Goal: Task Accomplishment & Management: Manage account settings

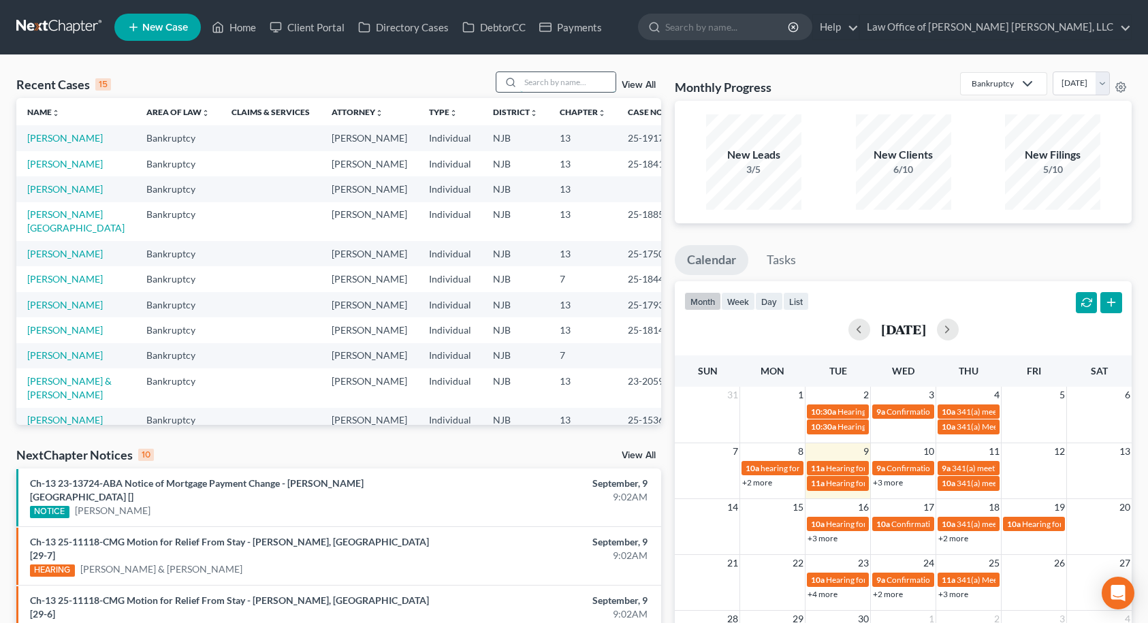
click at [568, 83] on input "search" at bounding box center [567, 82] width 95 height 20
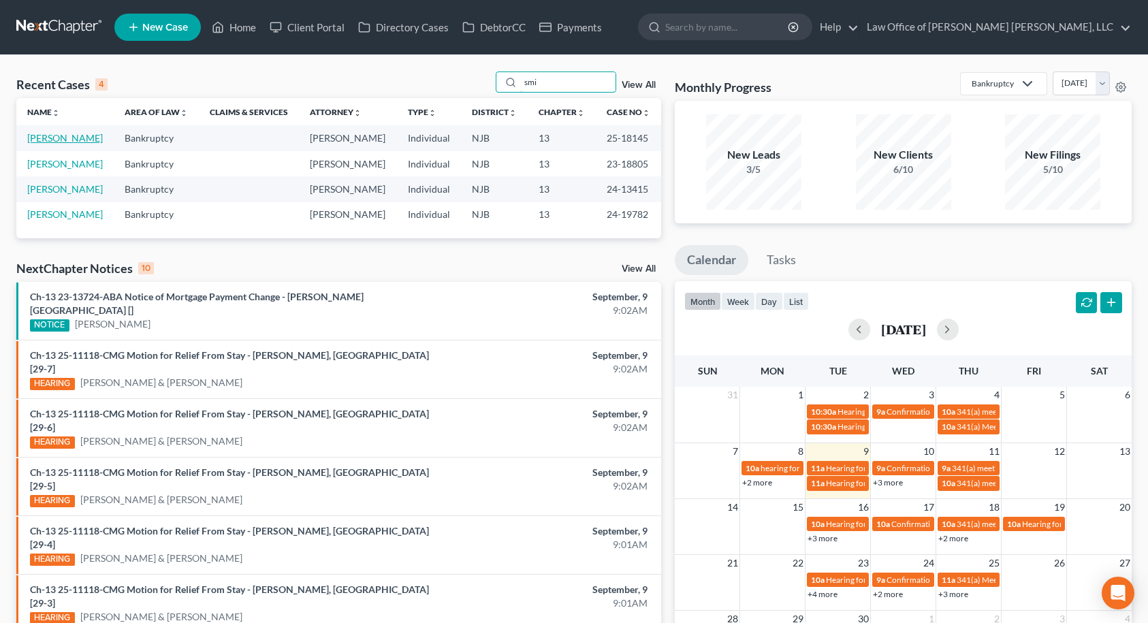
type input "smi"
click at [84, 138] on link "[PERSON_NAME]" at bounding box center [65, 138] width 76 height 12
select select "10"
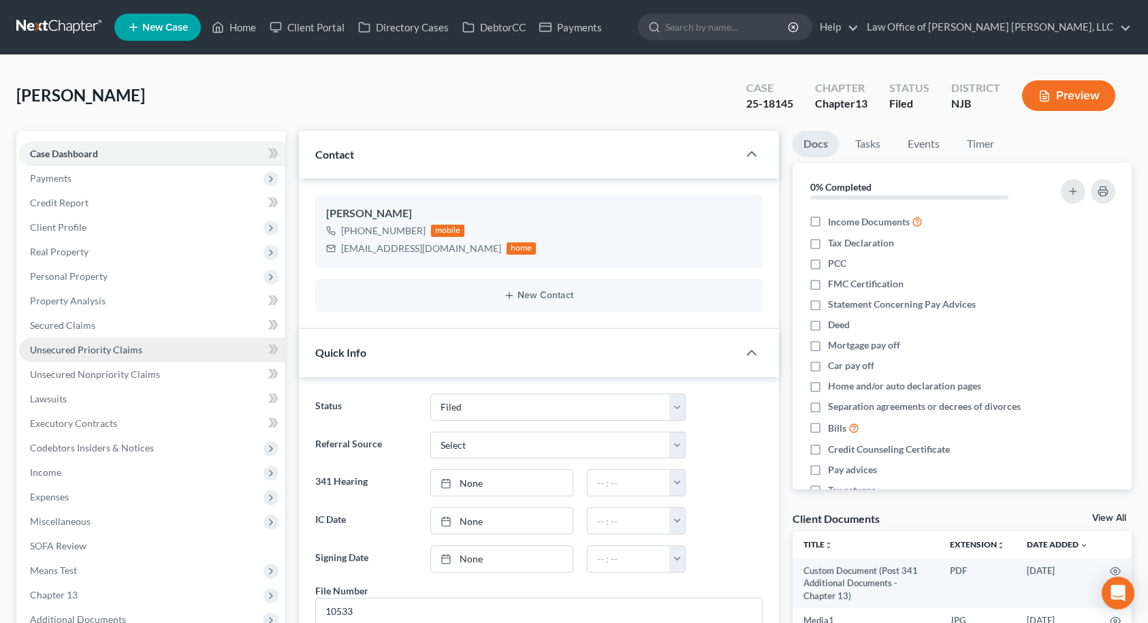
scroll to position [2679, 0]
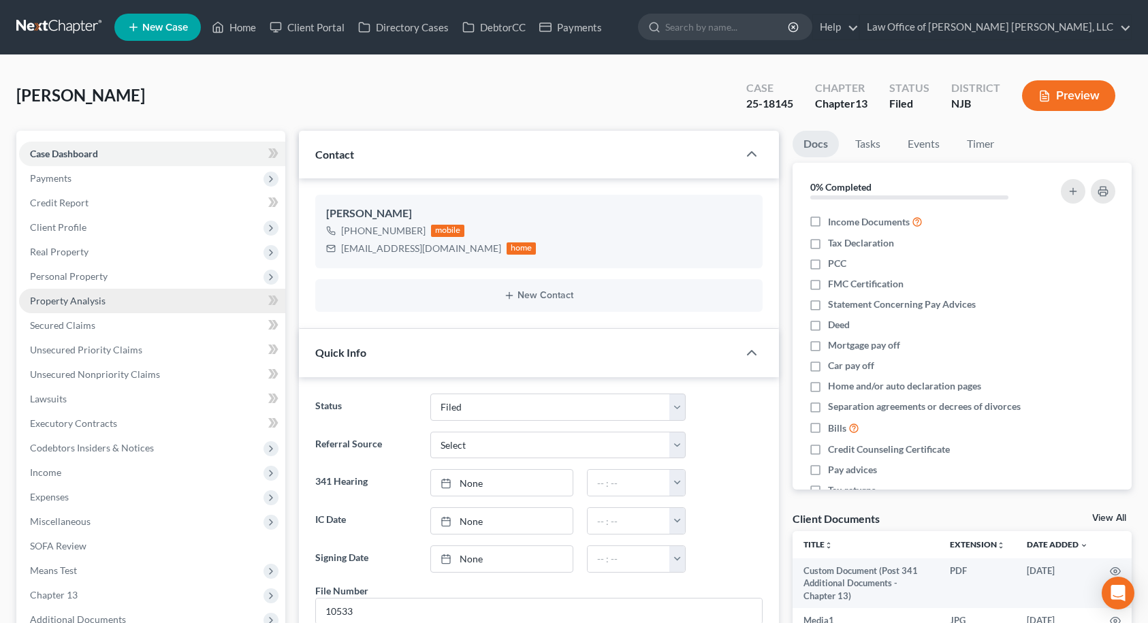
click at [76, 300] on span "Property Analysis" at bounding box center [68, 301] width 76 height 12
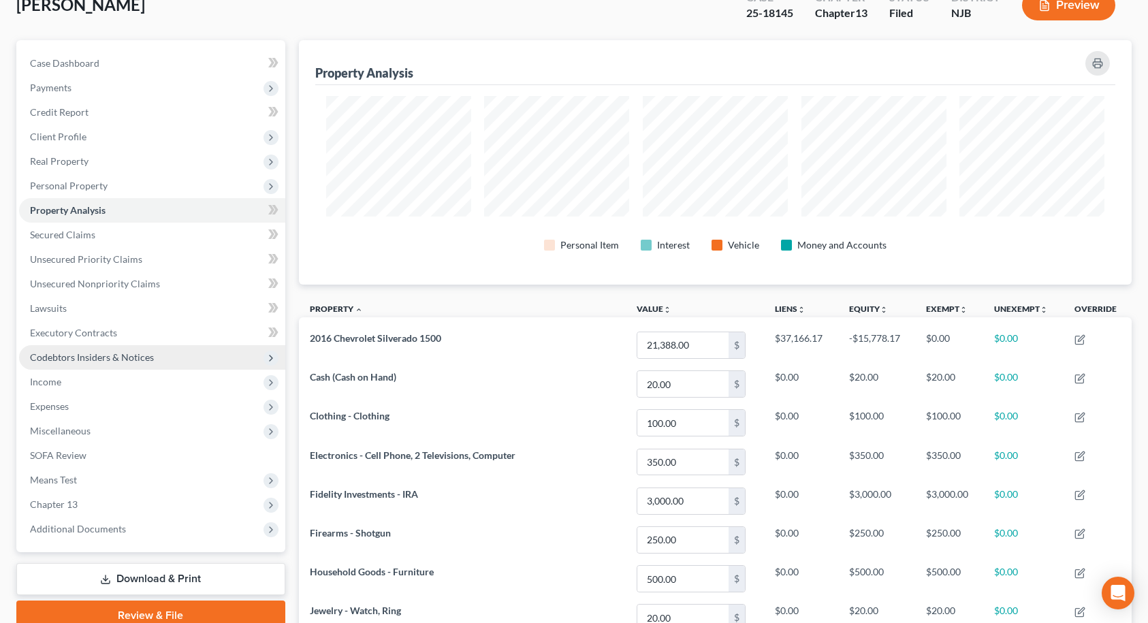
scroll to position [68, 0]
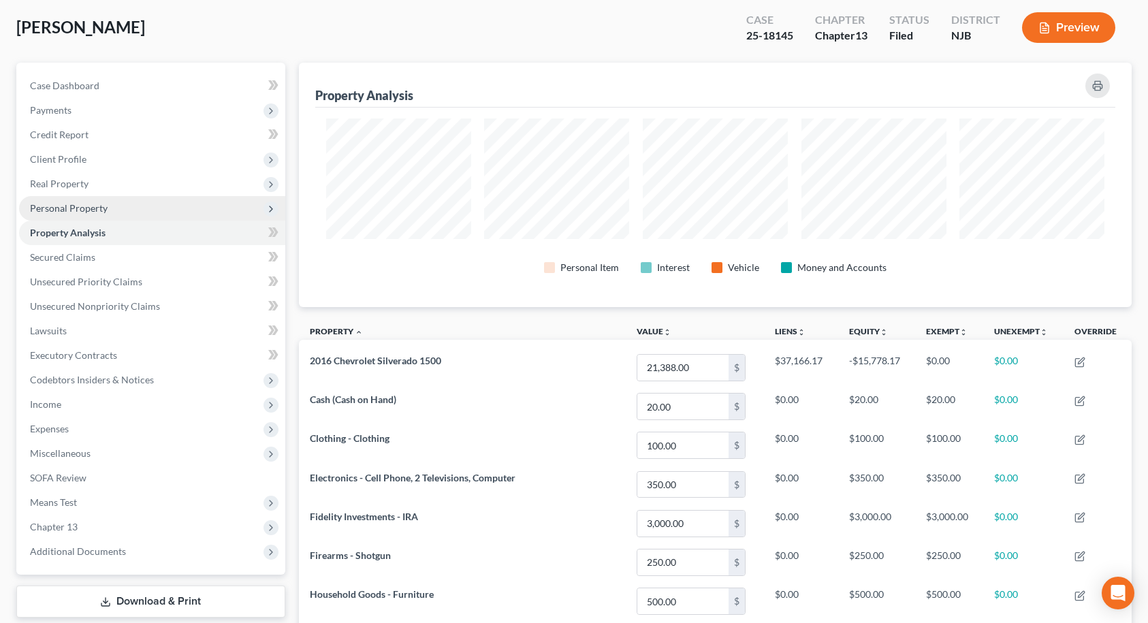
click at [120, 209] on span "Personal Property" at bounding box center [152, 208] width 266 height 25
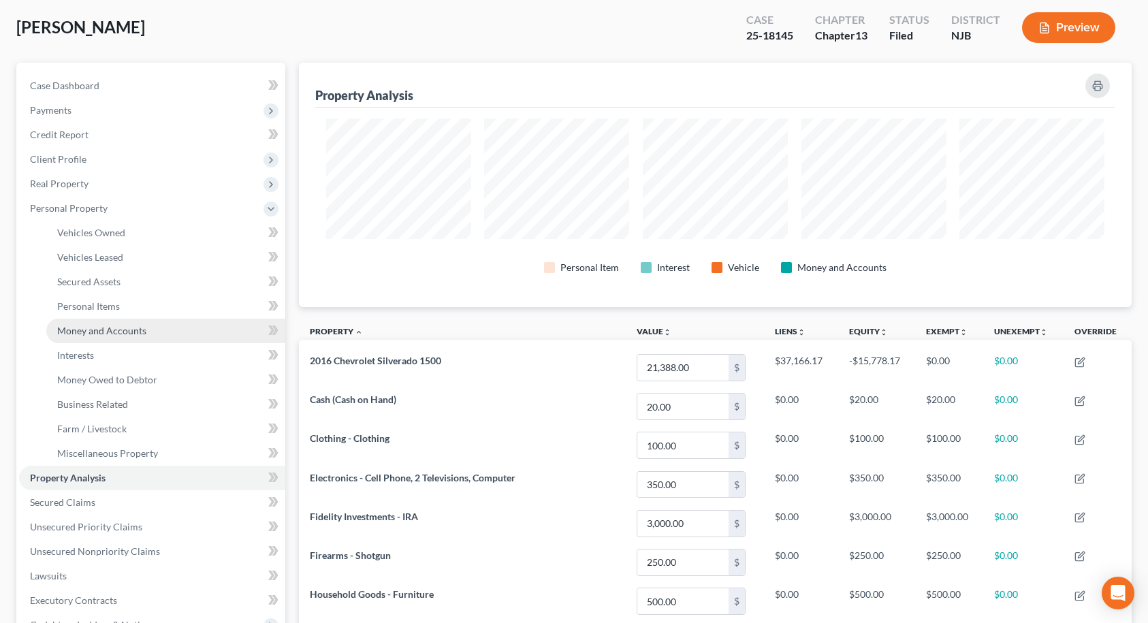
click at [103, 328] on span "Money and Accounts" at bounding box center [101, 331] width 89 height 12
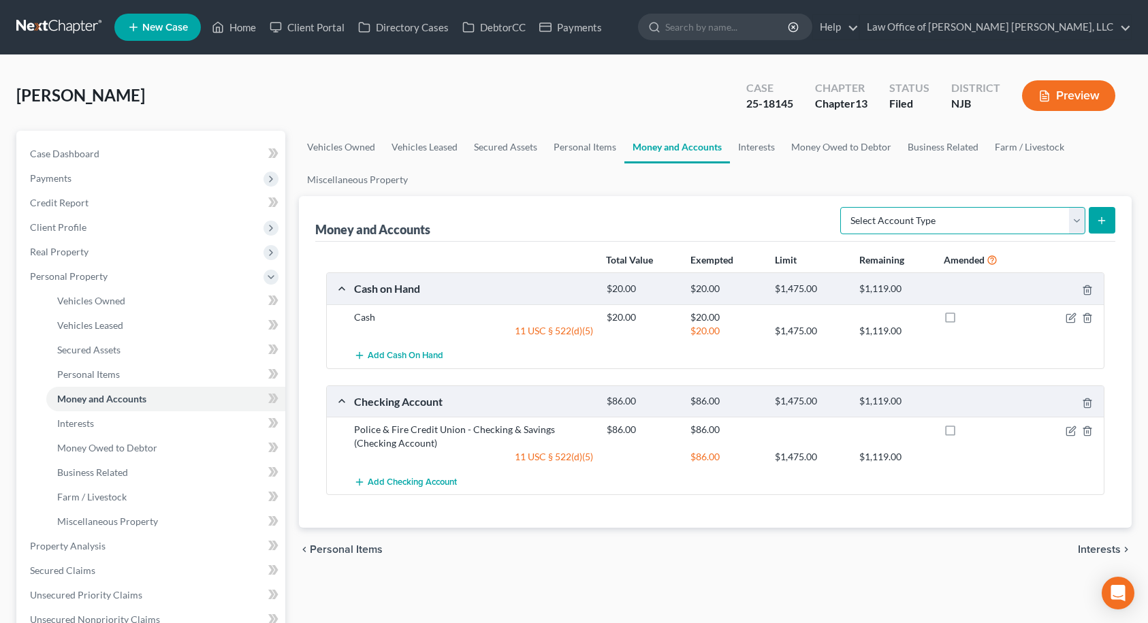
click at [973, 218] on select "Select Account Type Brokerage Cash on Hand Certificates of Deposit Checking Acc…" at bounding box center [962, 220] width 245 height 27
select select "security_deposits"
click at [843, 207] on select "Select Account Type Brokerage Cash on Hand Certificates of Deposit Checking Acc…" at bounding box center [962, 220] width 245 height 27
click at [1080, 223] on select "Select Account Type Brokerage Cash on Hand Certificates of Deposit Checking Acc…" at bounding box center [962, 220] width 245 height 27
click at [1031, 170] on ul "Vehicles Owned Vehicles Leased Secured Assets Personal Items Money and Accounts…" at bounding box center [715, 163] width 833 height 65
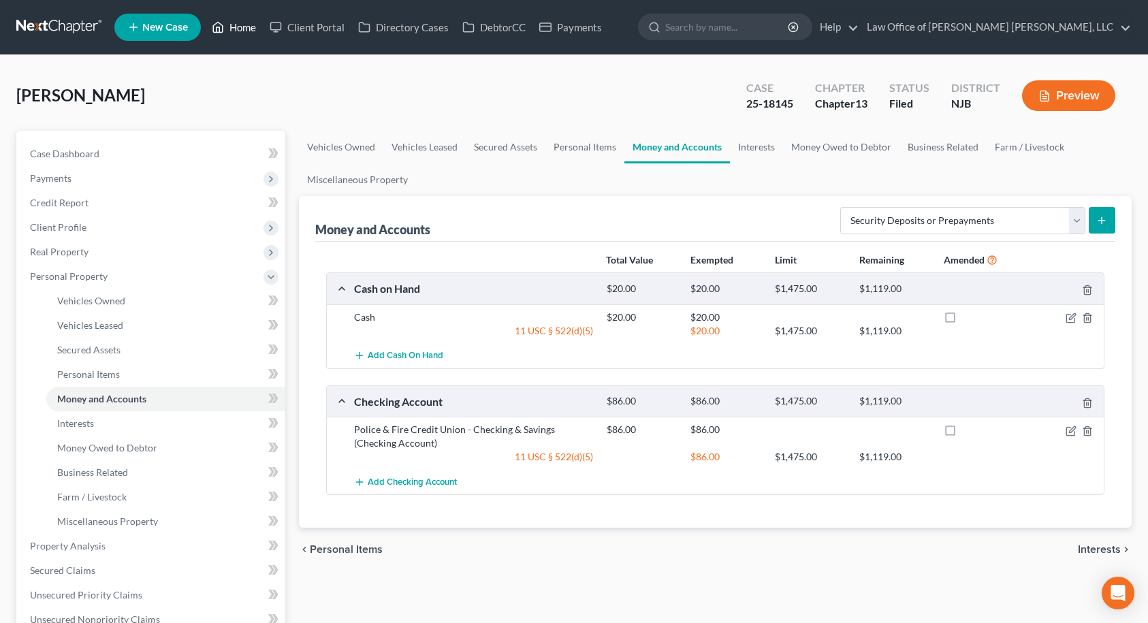
click at [240, 27] on link "Home" at bounding box center [234, 27] width 58 height 25
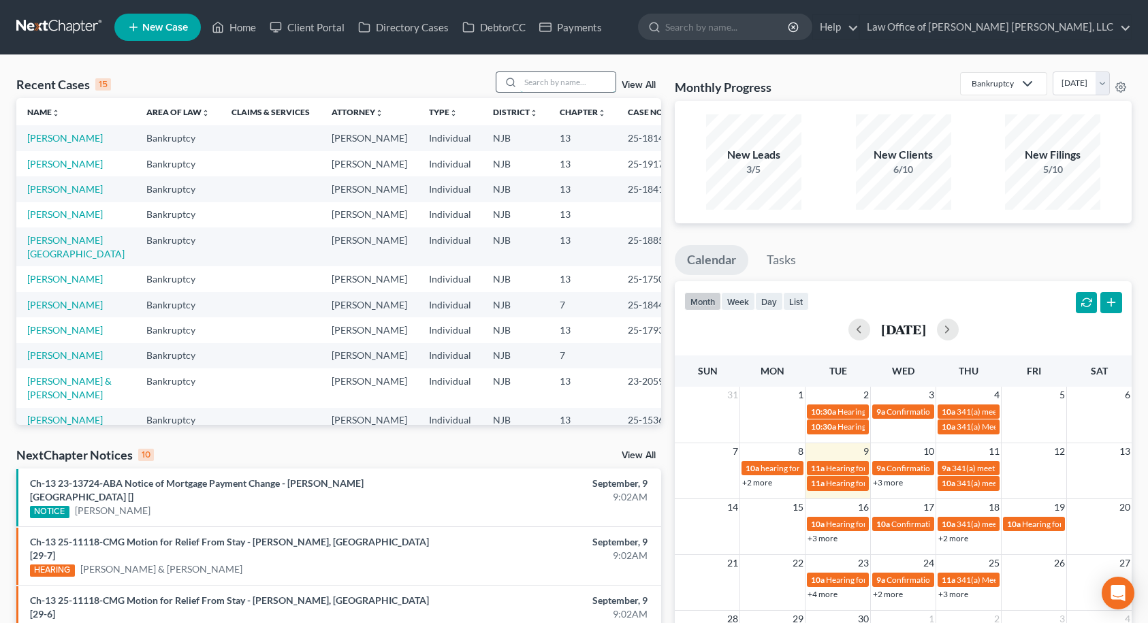
click at [592, 79] on input "search" at bounding box center [567, 82] width 95 height 20
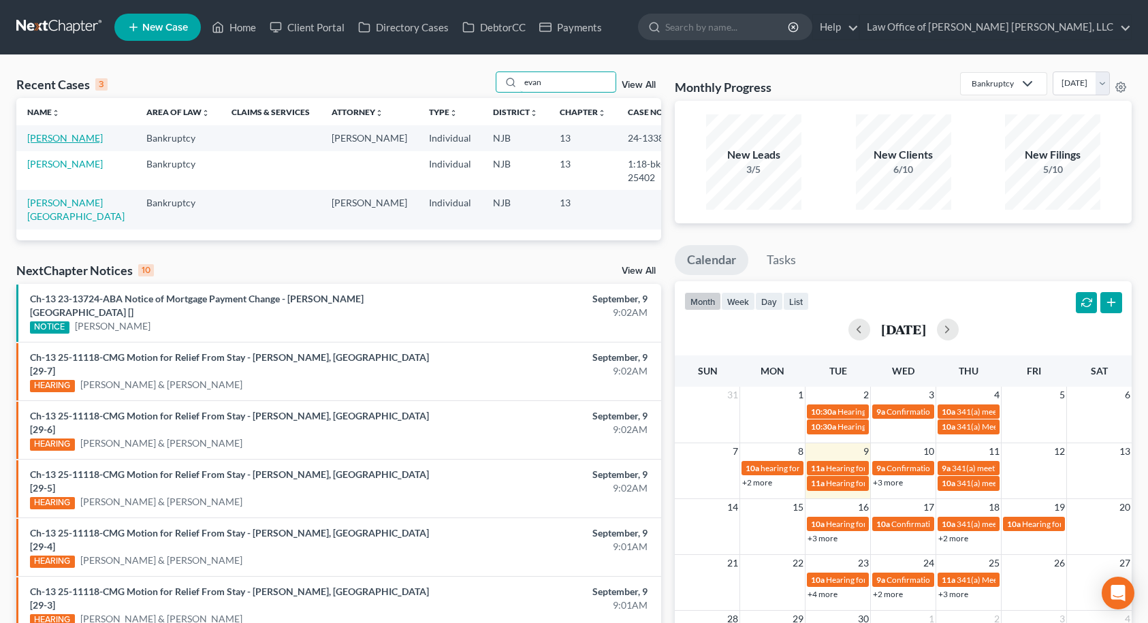
type input "evan"
click at [70, 141] on link "[PERSON_NAME]" at bounding box center [65, 138] width 76 height 12
select select "10"
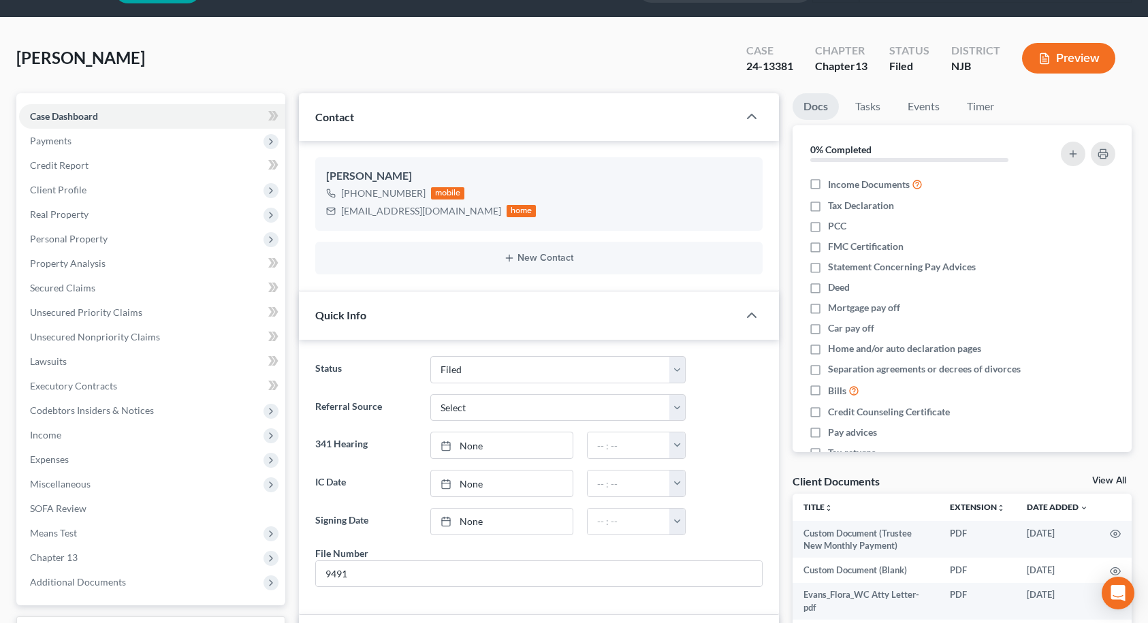
scroll to position [136, 0]
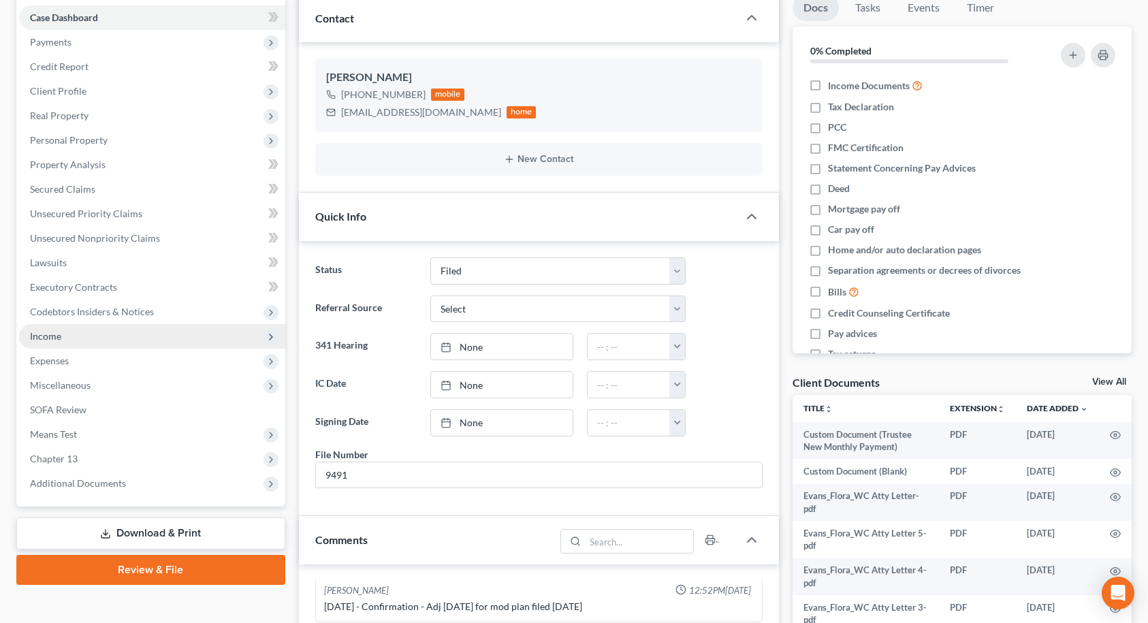
click at [91, 340] on span "Income" at bounding box center [152, 336] width 266 height 25
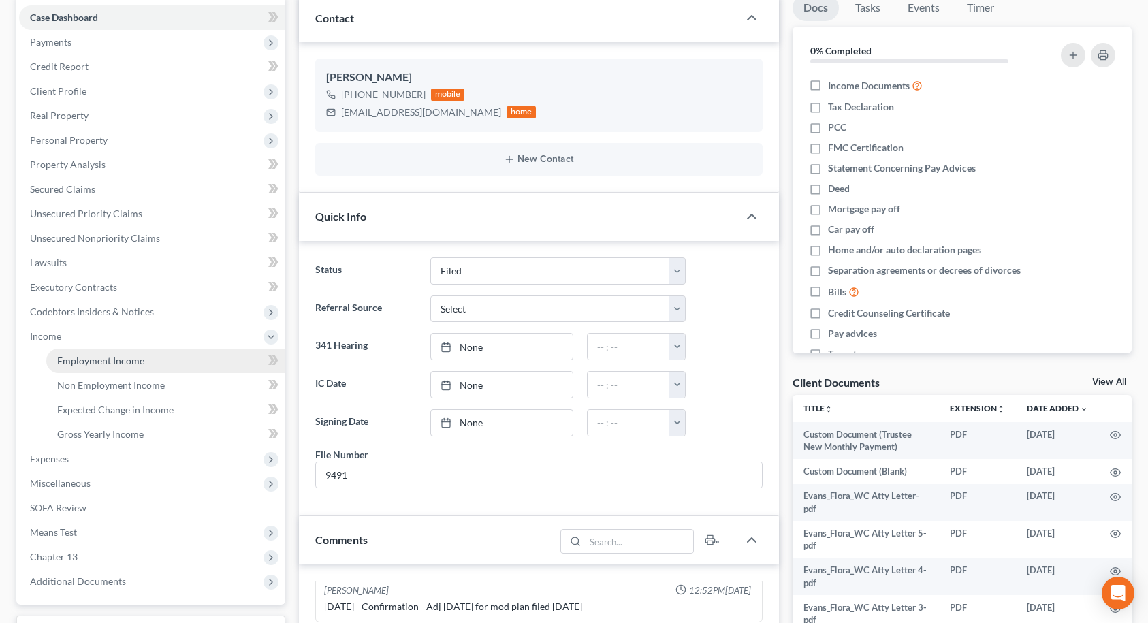
click at [91, 361] on span "Employment Income" at bounding box center [100, 361] width 87 height 12
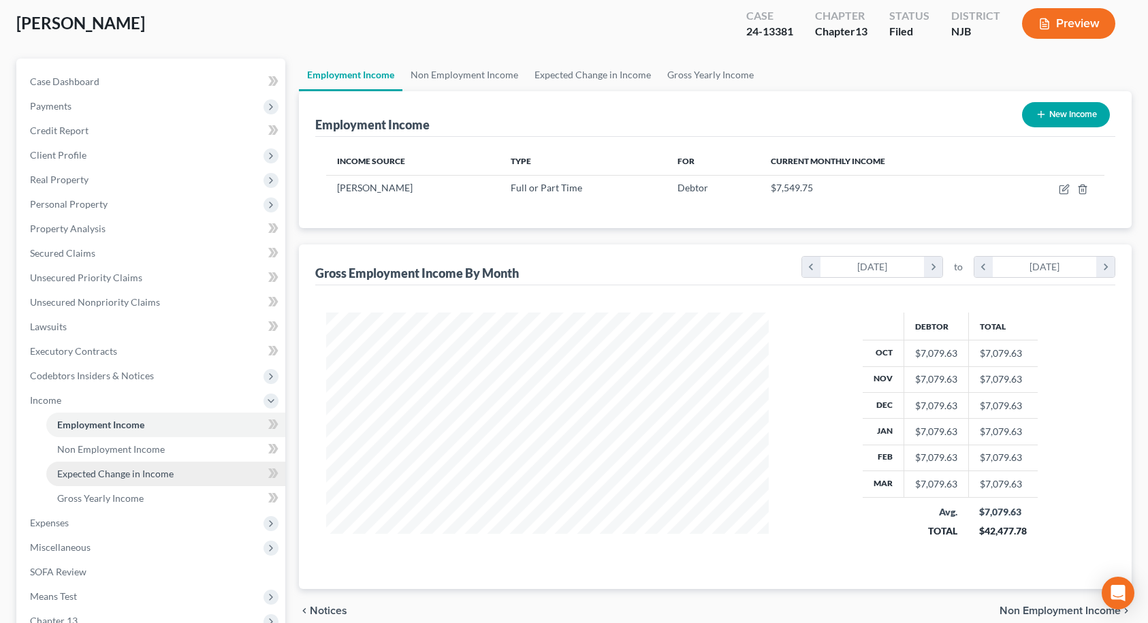
scroll to position [248, 0]
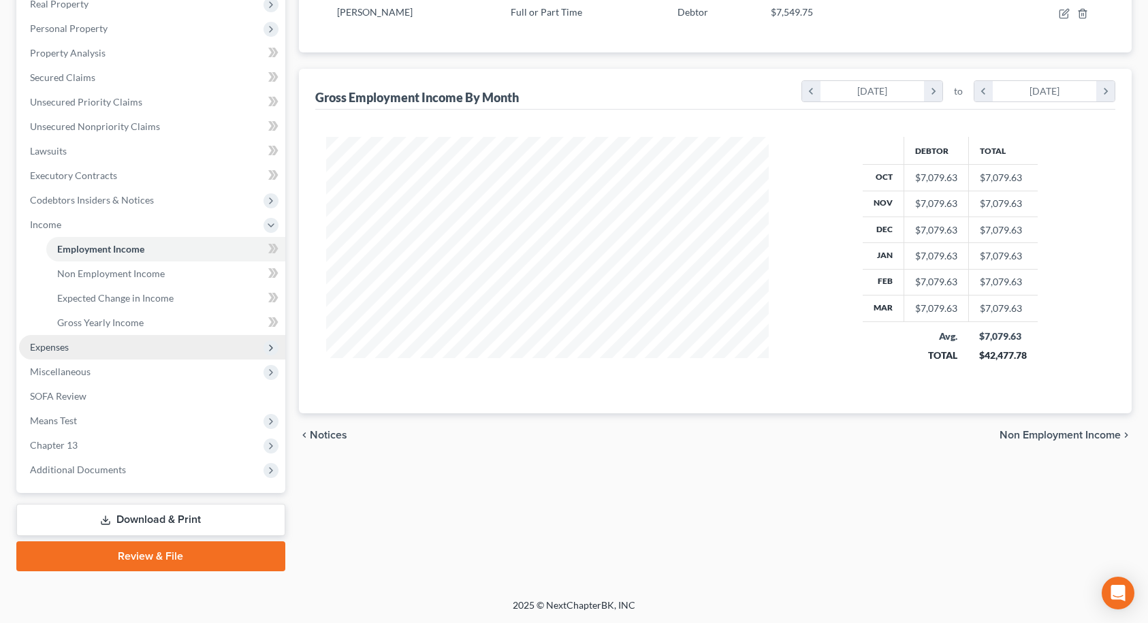
click at [78, 345] on span "Expenses" at bounding box center [152, 347] width 266 height 25
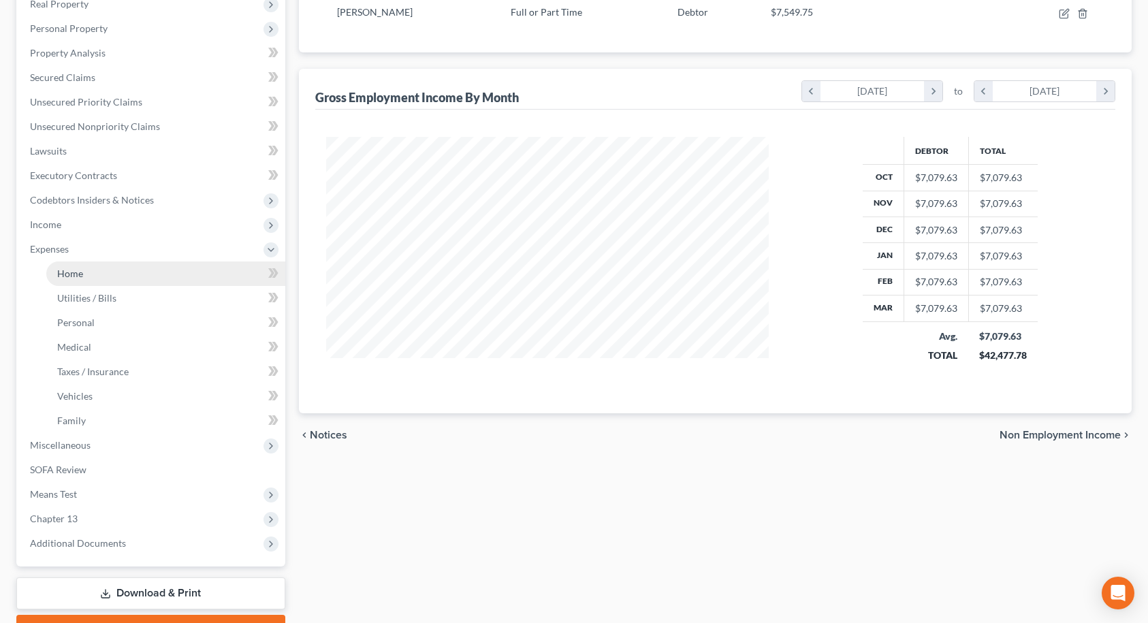
click at [106, 285] on link "Home" at bounding box center [165, 273] width 239 height 25
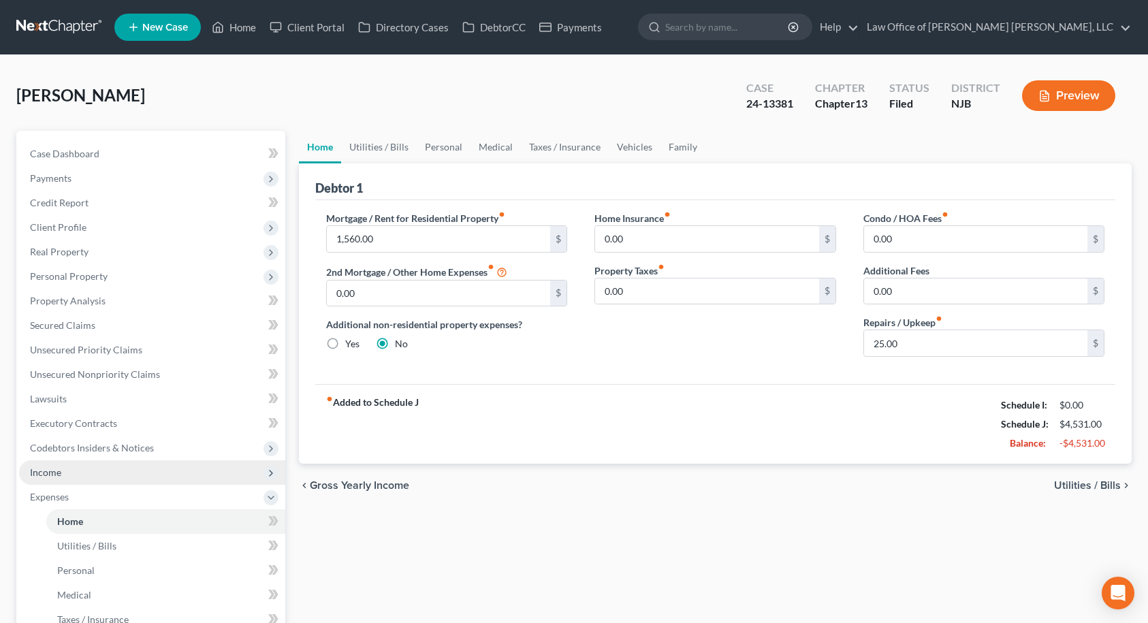
click at [61, 478] on span "Income" at bounding box center [152, 472] width 266 height 25
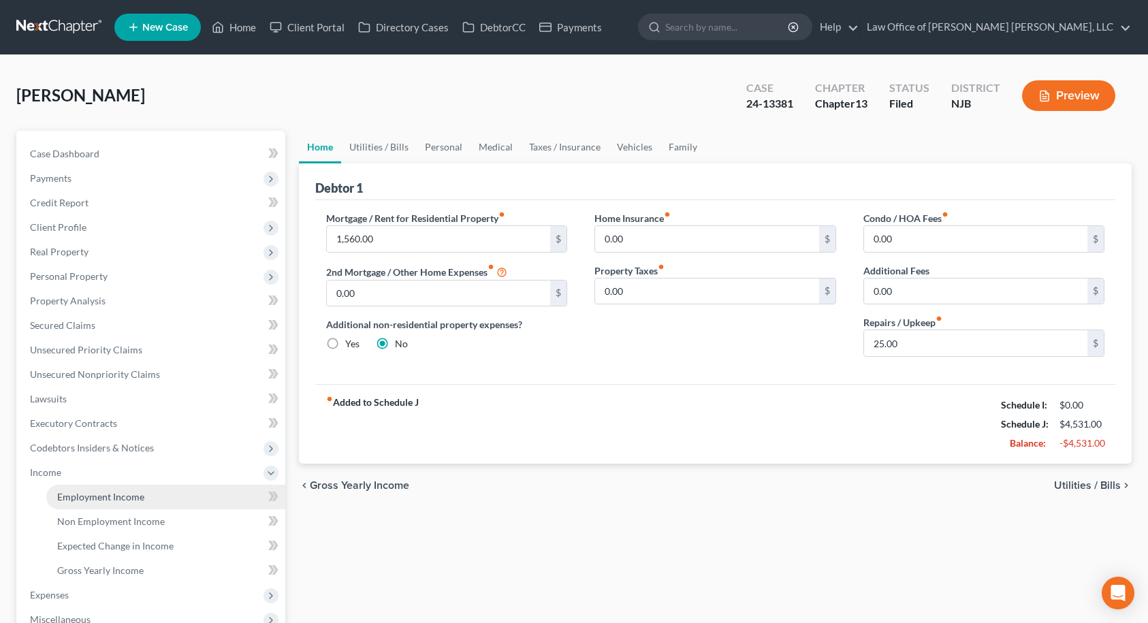
click at [69, 494] on span "Employment Income" at bounding box center [100, 497] width 87 height 12
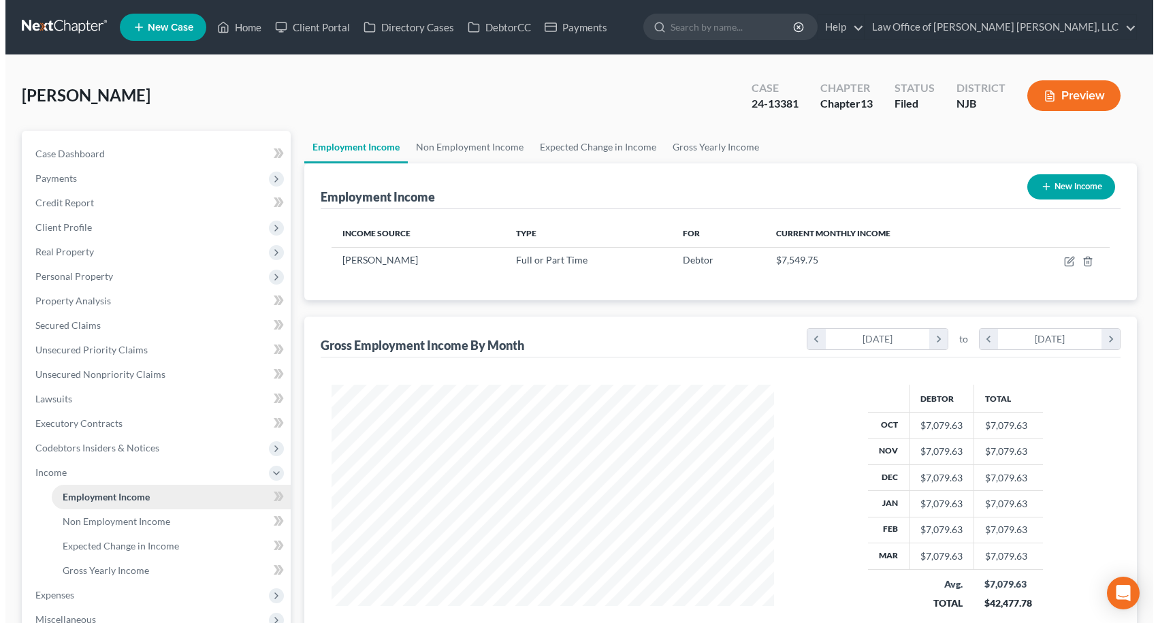
scroll to position [244, 470]
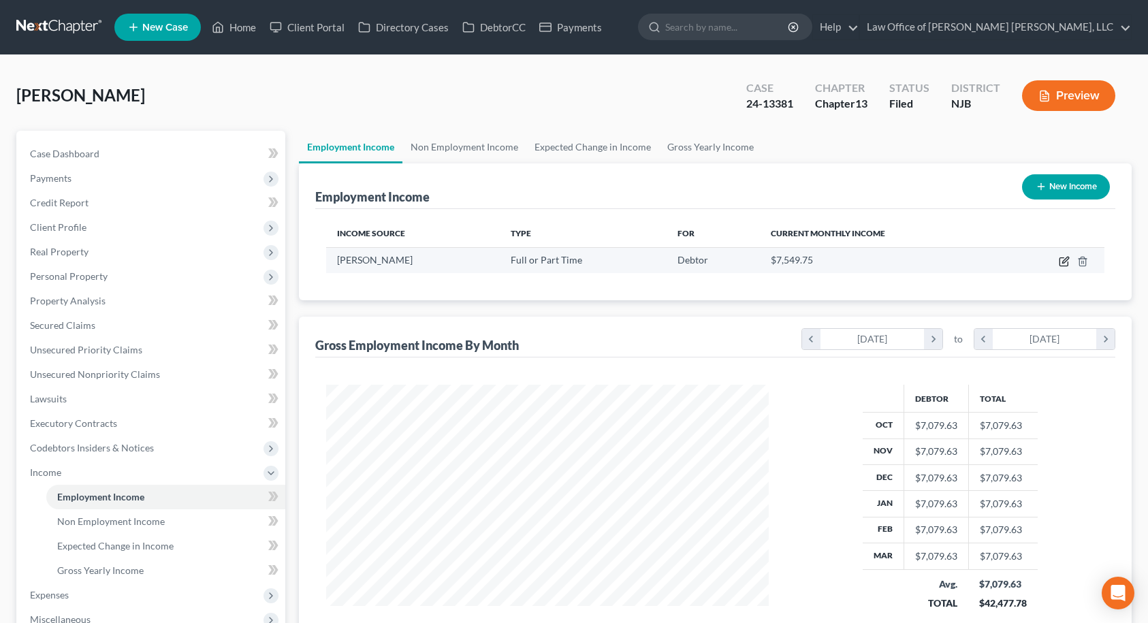
click at [1065, 261] on icon "button" at bounding box center [1064, 261] width 11 height 11
select select "0"
select select "33"
select select "0"
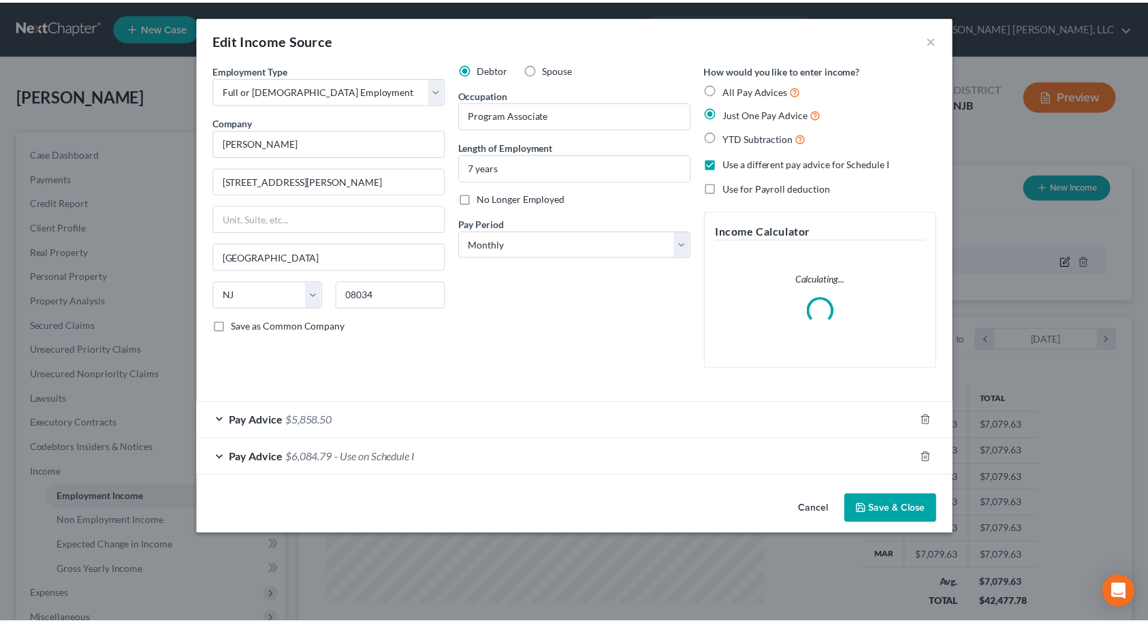
scroll to position [244, 474]
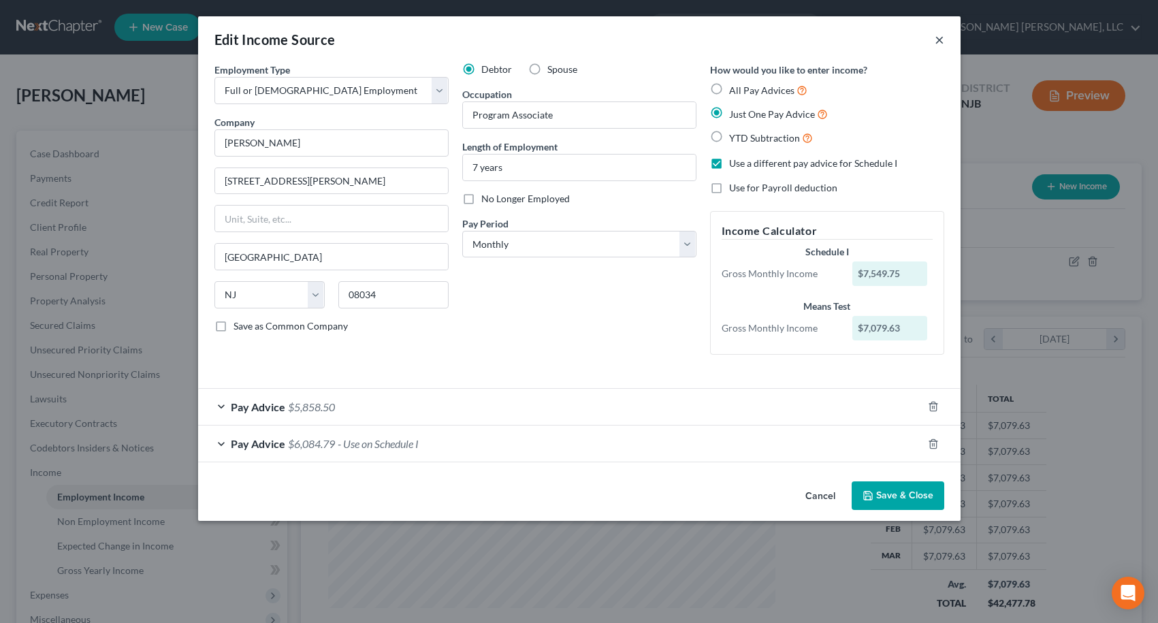
click at [936, 38] on button "×" at bounding box center [940, 39] width 10 height 16
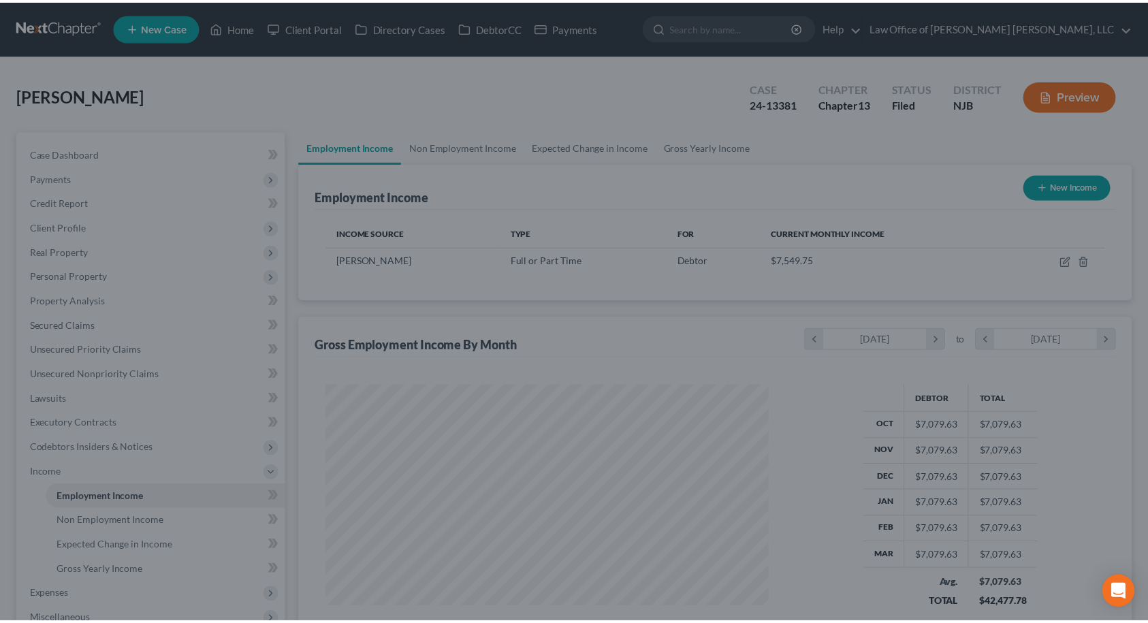
scroll to position [680470, 680244]
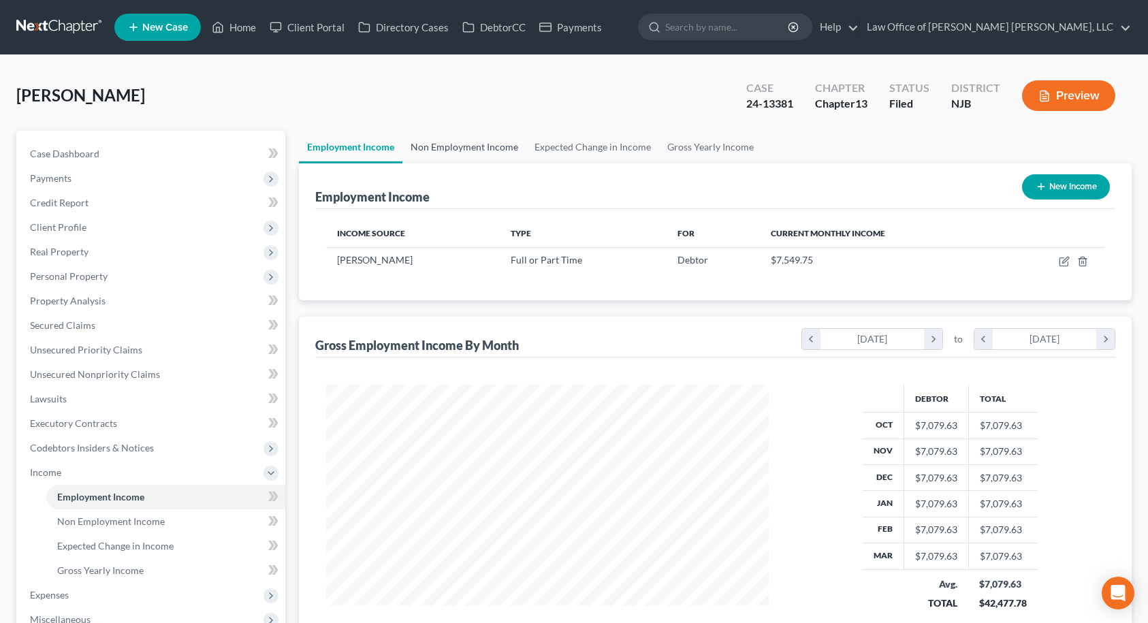
click at [464, 150] on link "Non Employment Income" at bounding box center [464, 147] width 124 height 33
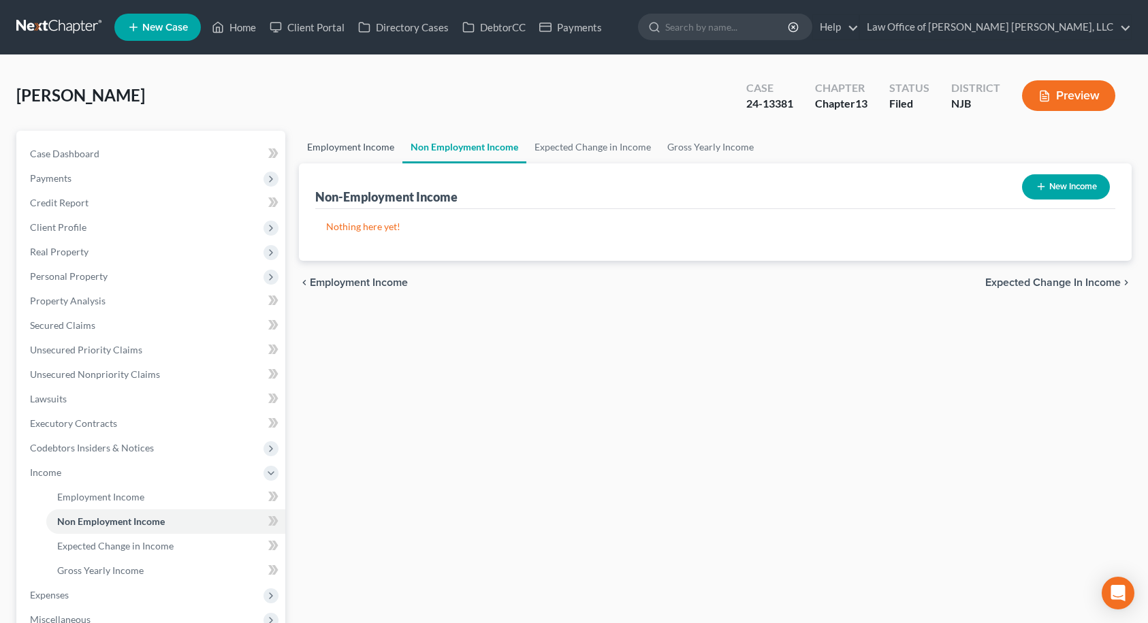
click at [368, 149] on link "Employment Income" at bounding box center [350, 147] width 103 height 33
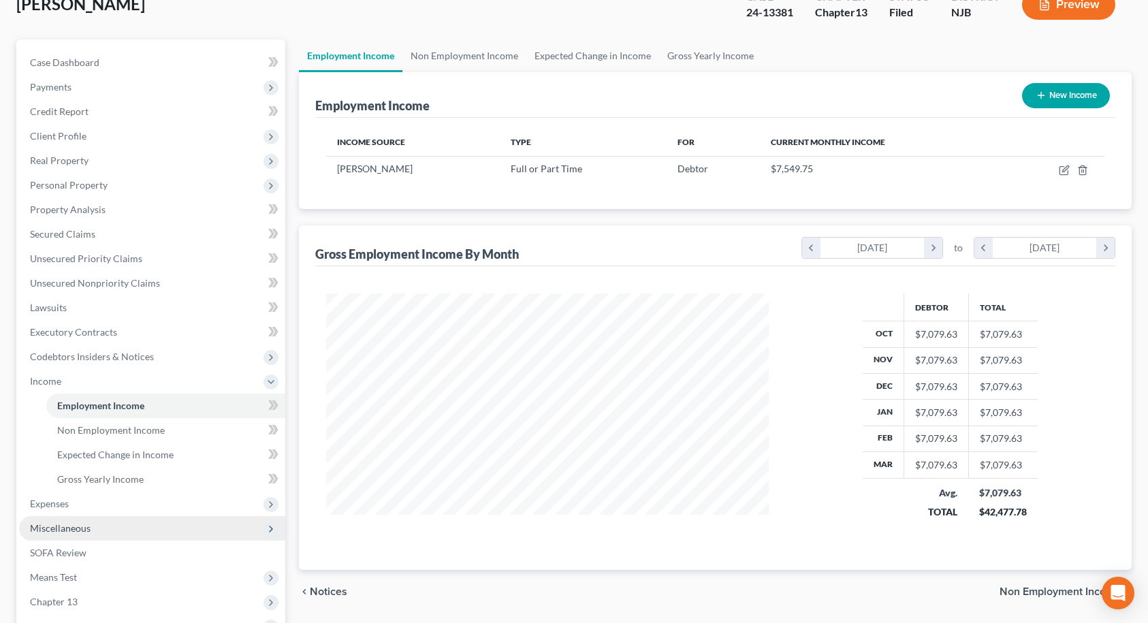
scroll to position [248, 0]
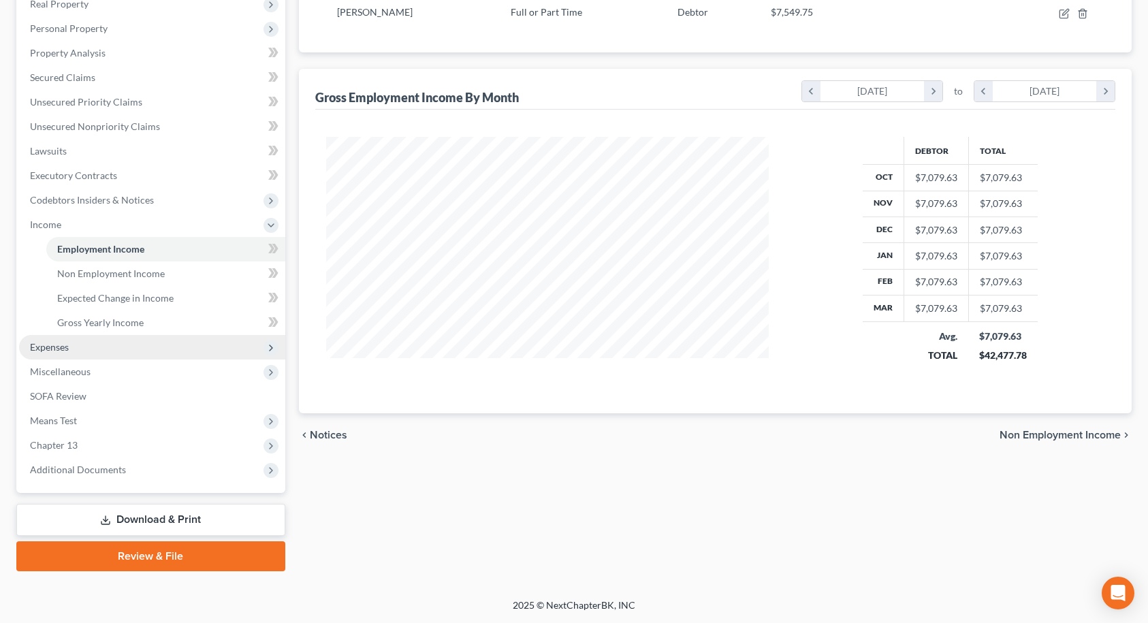
click at [61, 350] on span "Expenses" at bounding box center [49, 347] width 39 height 12
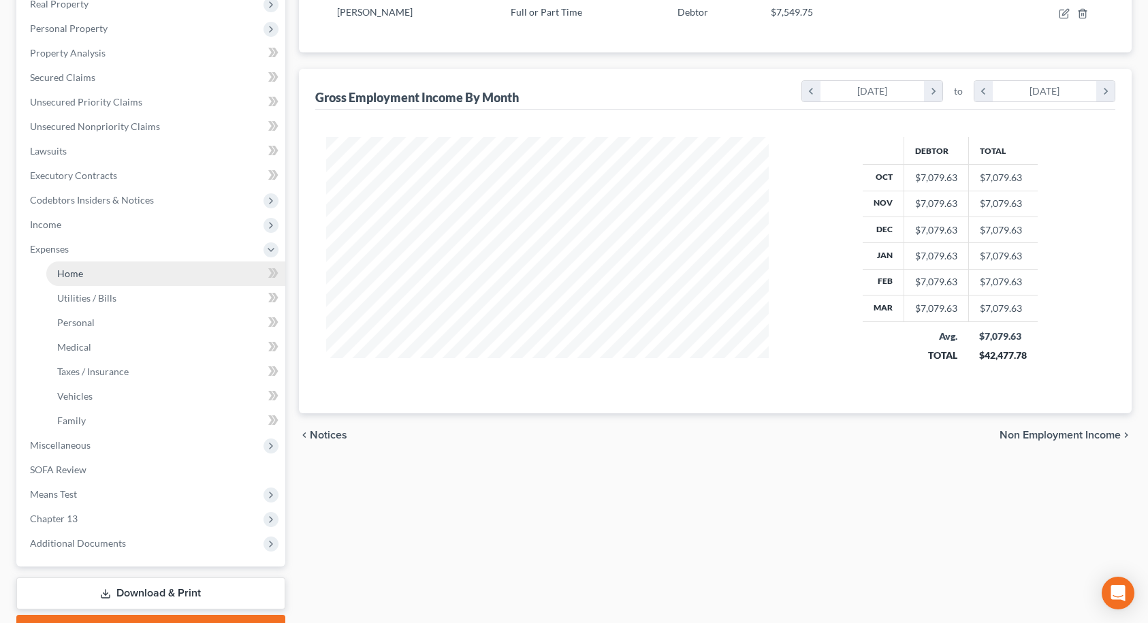
click at [69, 281] on link "Home" at bounding box center [165, 273] width 239 height 25
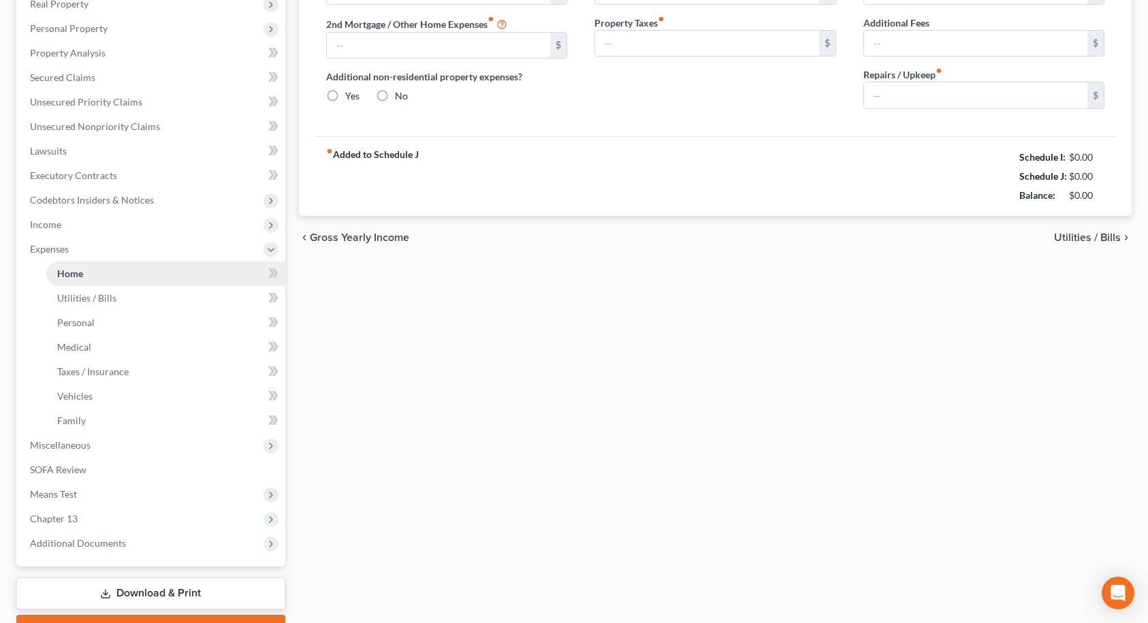
type input "1,560.00"
type input "0.00"
radio input "true"
type input "0.00"
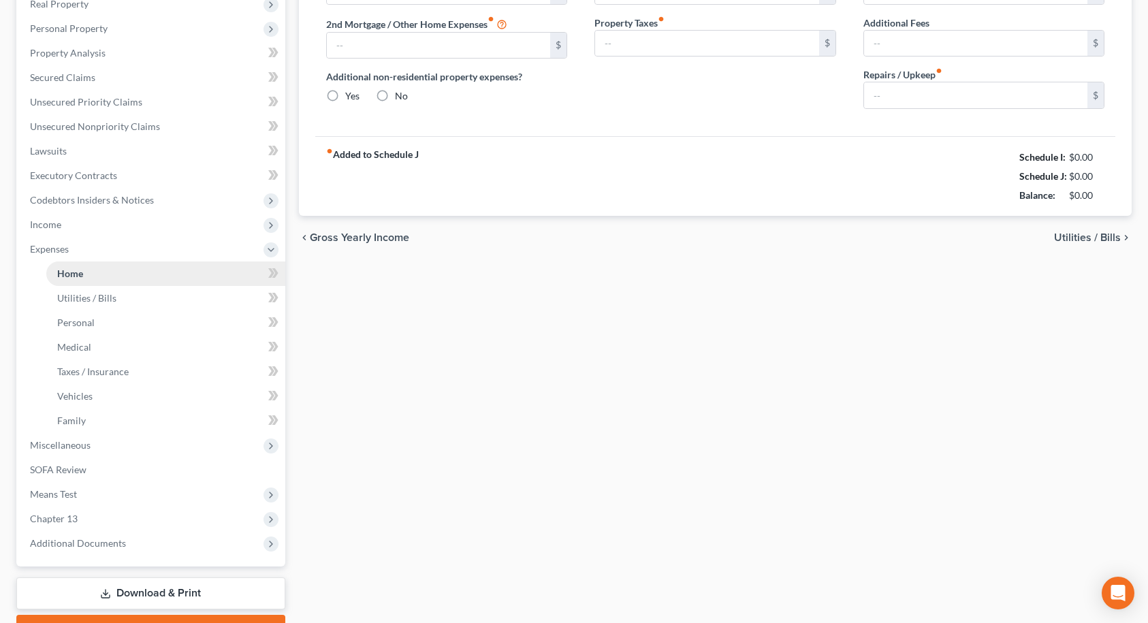
type input "0.00"
type input "25.00"
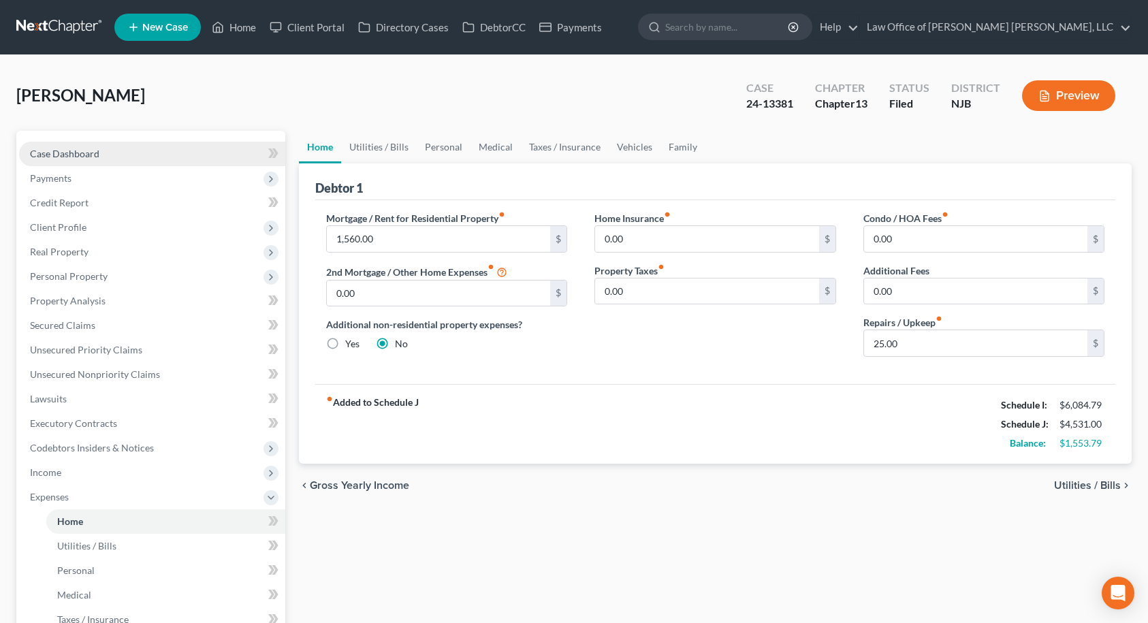
click at [107, 162] on link "Case Dashboard" at bounding box center [152, 154] width 266 height 25
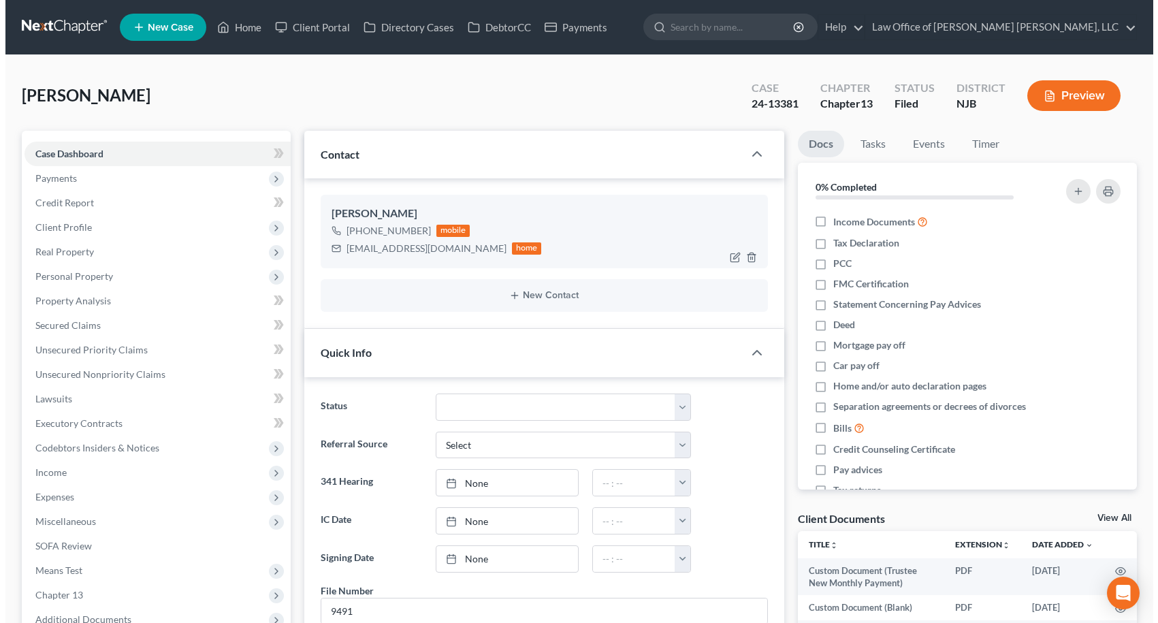
scroll to position [6621, 0]
click at [728, 256] on icon "button" at bounding box center [729, 257] width 11 height 11
select select "0"
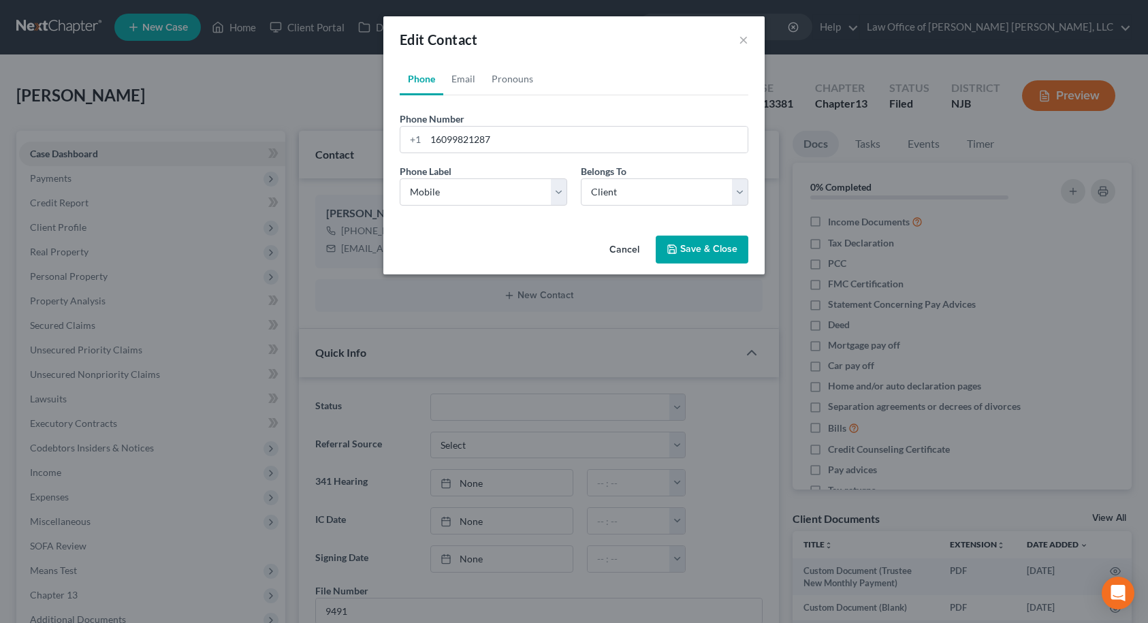
scroll to position [6607, 0]
click at [749, 38] on button "×" at bounding box center [749, 39] width 10 height 16
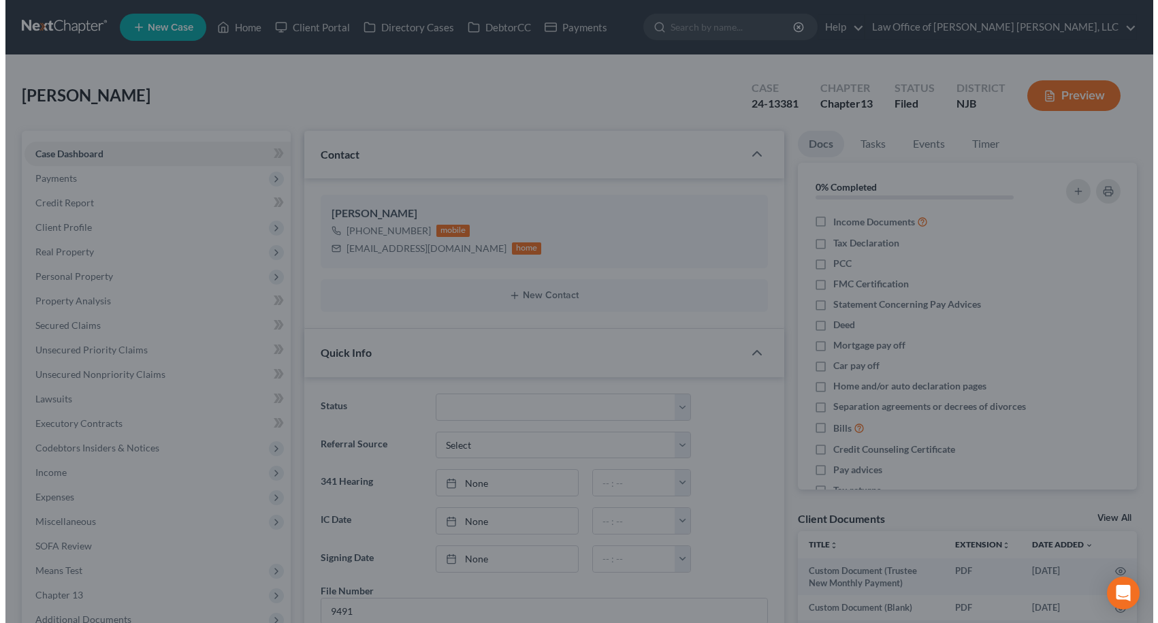
scroll to position [6621, 0]
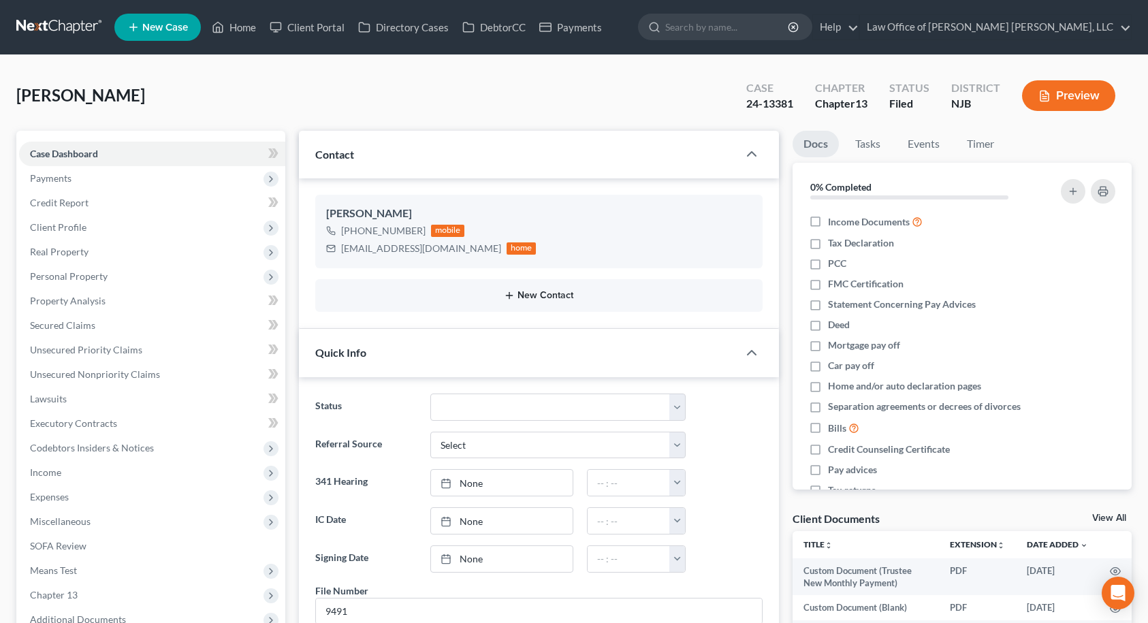
click at [557, 291] on button "New Contact" at bounding box center [538, 295] width 425 height 11
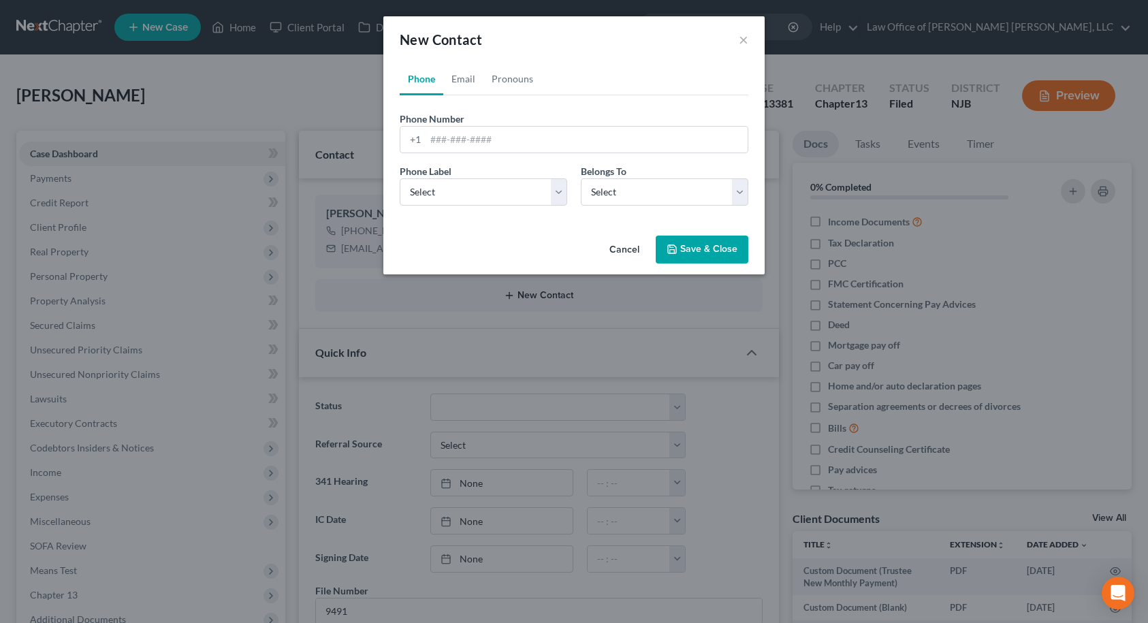
scroll to position [6607, 0]
click at [526, 196] on select "Select Mobile Home Work Other" at bounding box center [488, 191] width 167 height 27
select select "0"
click at [405, 178] on select "Select Mobile Home Work Other" at bounding box center [488, 191] width 167 height 27
drag, startPoint x: 642, startPoint y: 189, endPoint x: 634, endPoint y: 199, distance: 12.1
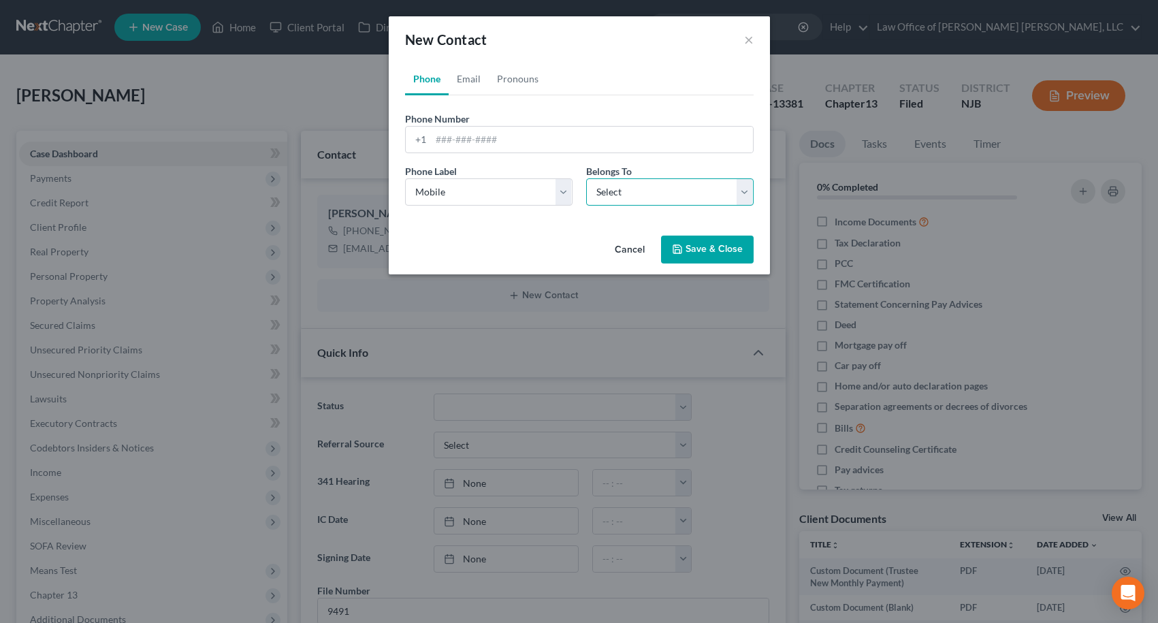
click at [642, 189] on select "Select Client Other" at bounding box center [669, 191] width 167 height 27
select select "0"
click at [586, 178] on select "Select Client Other" at bounding box center [669, 191] width 167 height 27
click at [491, 140] on input "tel" at bounding box center [592, 140] width 322 height 26
type input "7179844629"
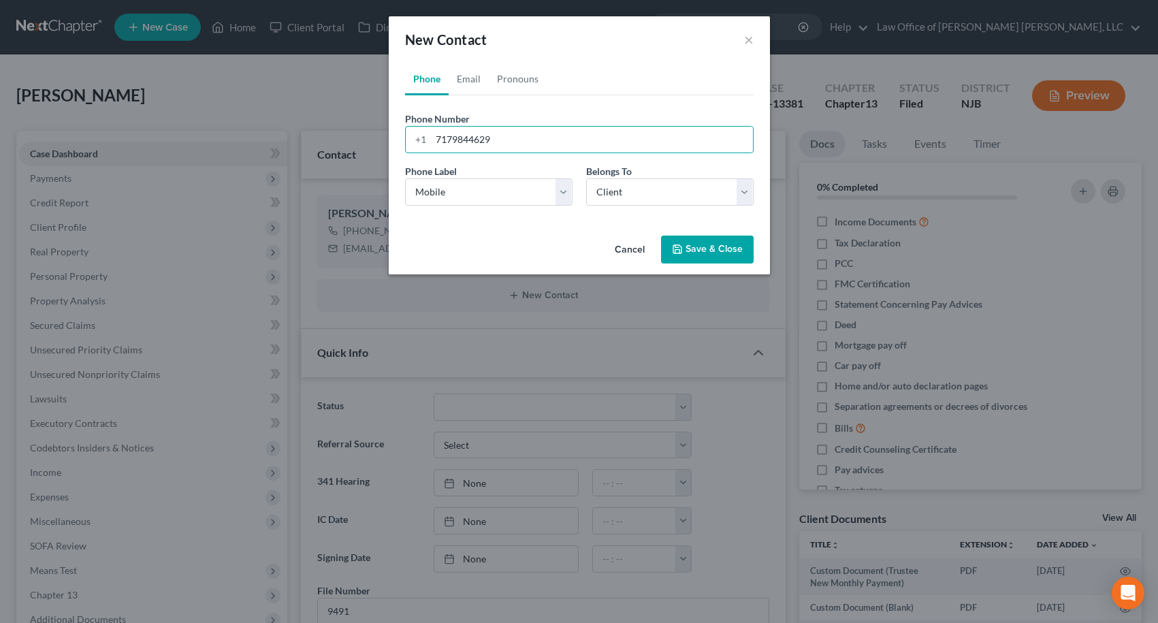
click at [725, 250] on button "Save & Close" at bounding box center [707, 250] width 93 height 29
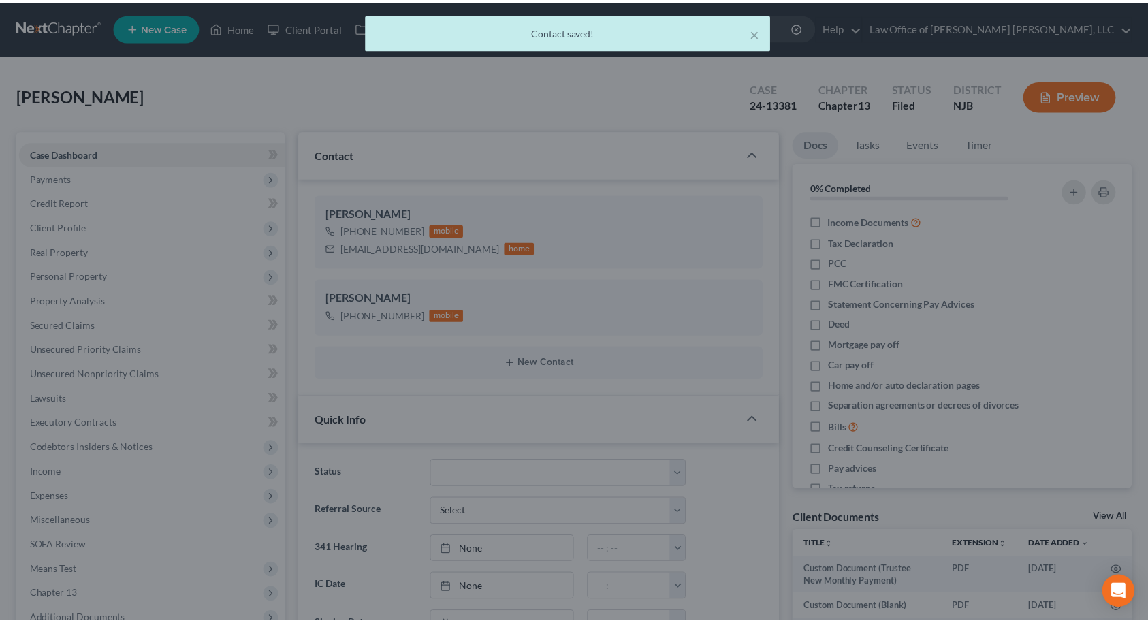
scroll to position [6621, 0]
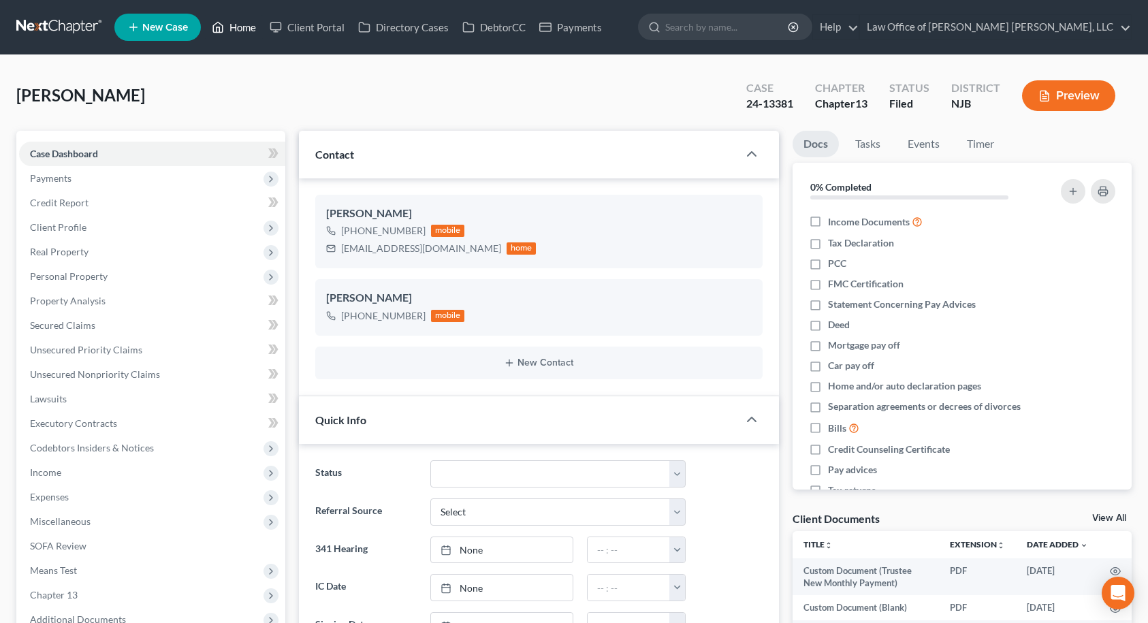
click at [245, 35] on link "Home" at bounding box center [234, 27] width 58 height 25
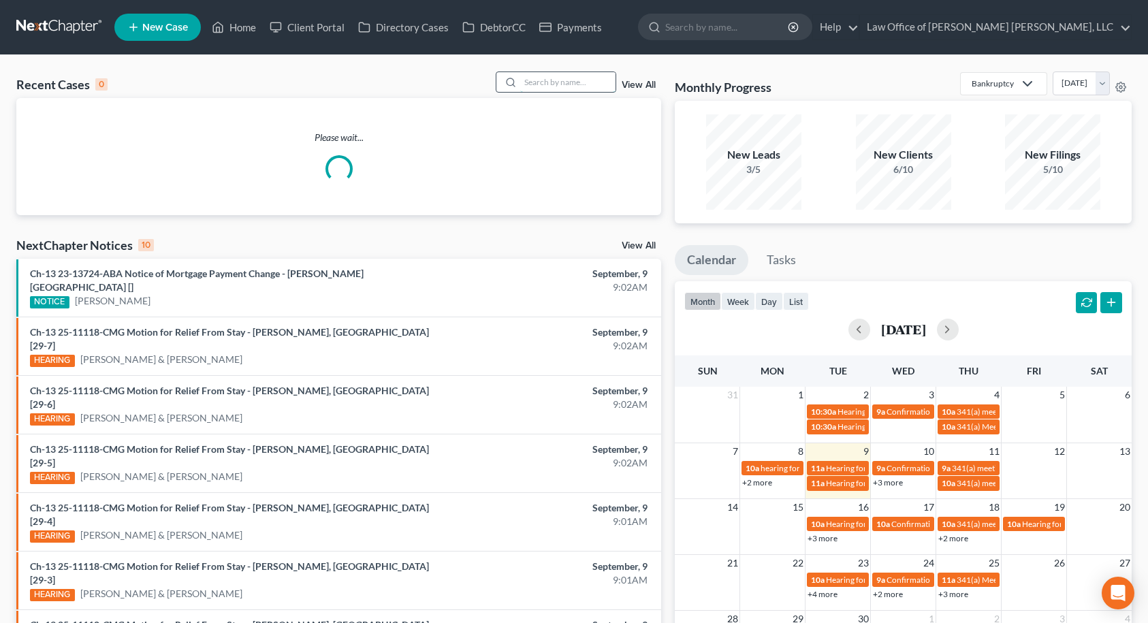
click at [564, 85] on input "search" at bounding box center [567, 82] width 95 height 20
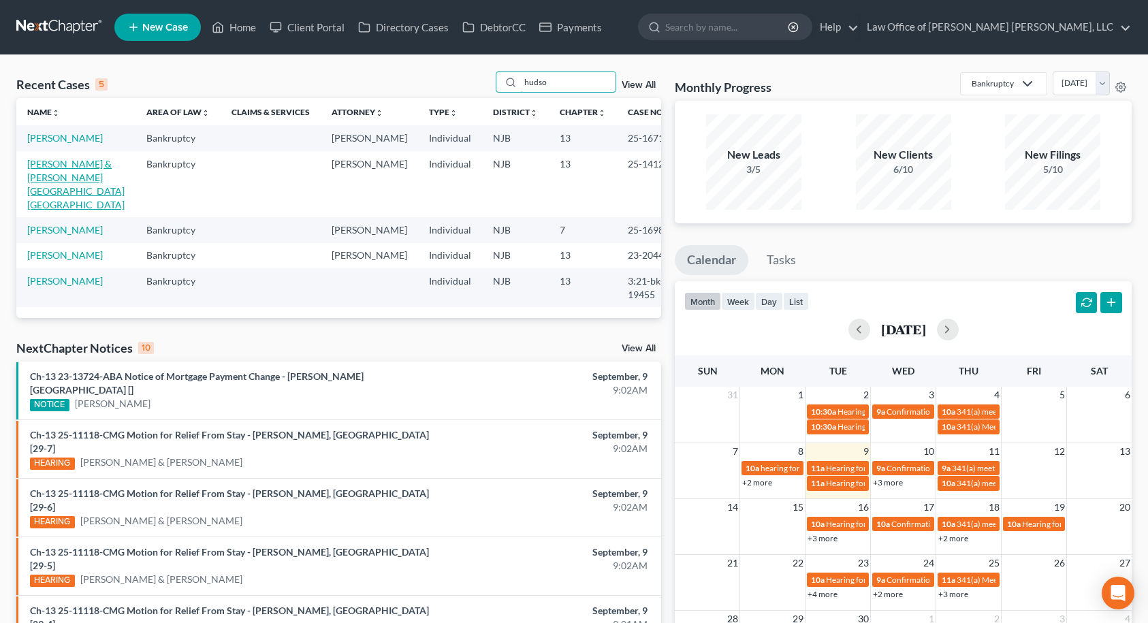
type input "hudso"
click at [82, 189] on link "[PERSON_NAME] & [PERSON_NAME][GEOGRAPHIC_DATA][GEOGRAPHIC_DATA]" at bounding box center [75, 184] width 97 height 52
select select "6"
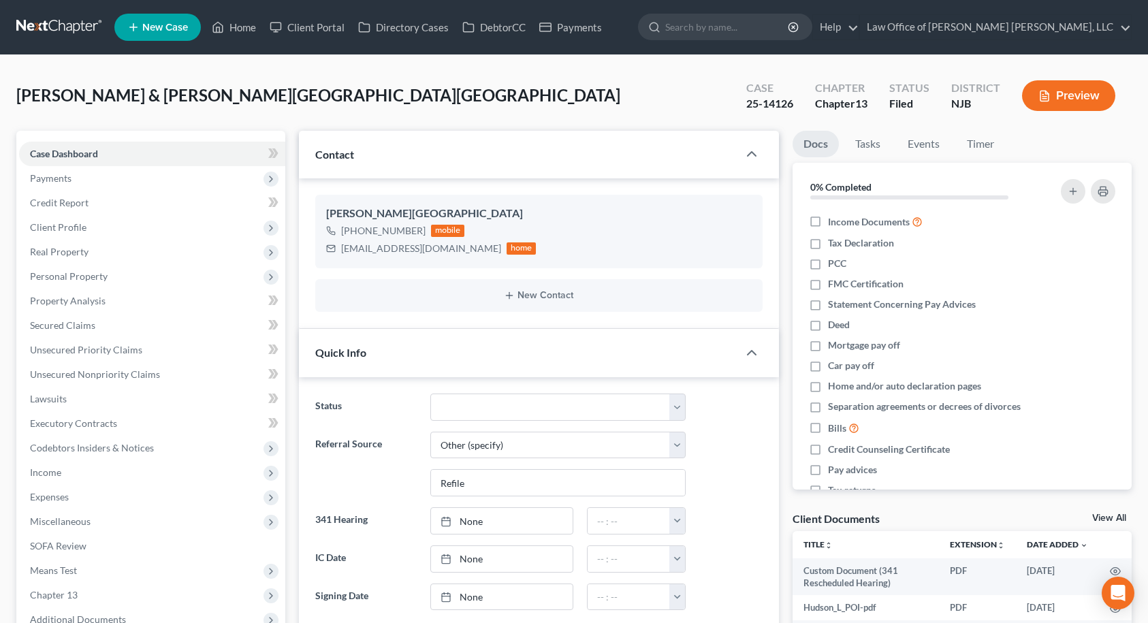
scroll to position [4576, 0]
click at [246, 25] on link "Home" at bounding box center [234, 27] width 58 height 25
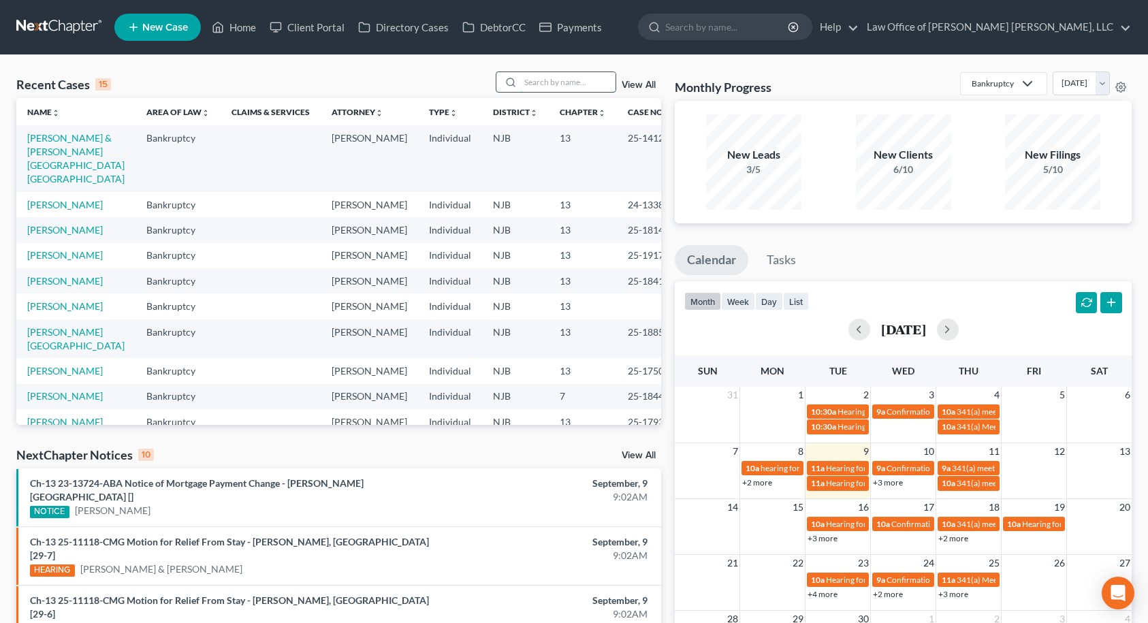
click at [578, 88] on input "search" at bounding box center [567, 82] width 95 height 20
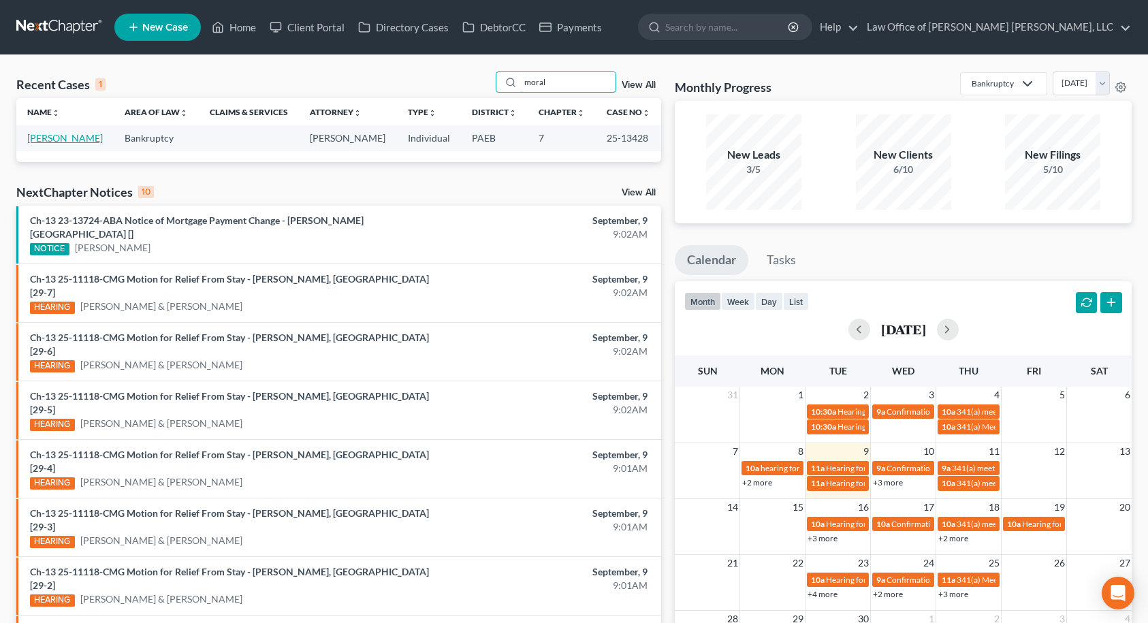
type input "moral"
click at [64, 142] on link "[PERSON_NAME]" at bounding box center [65, 138] width 76 height 12
select select "10"
select select "6"
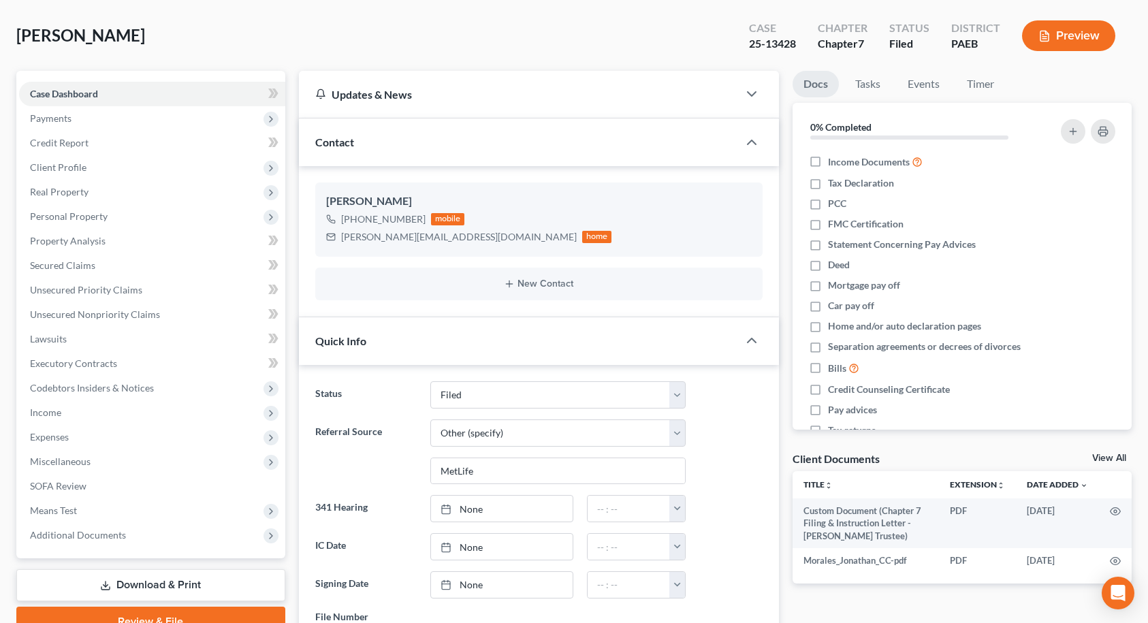
scroll to position [204, 0]
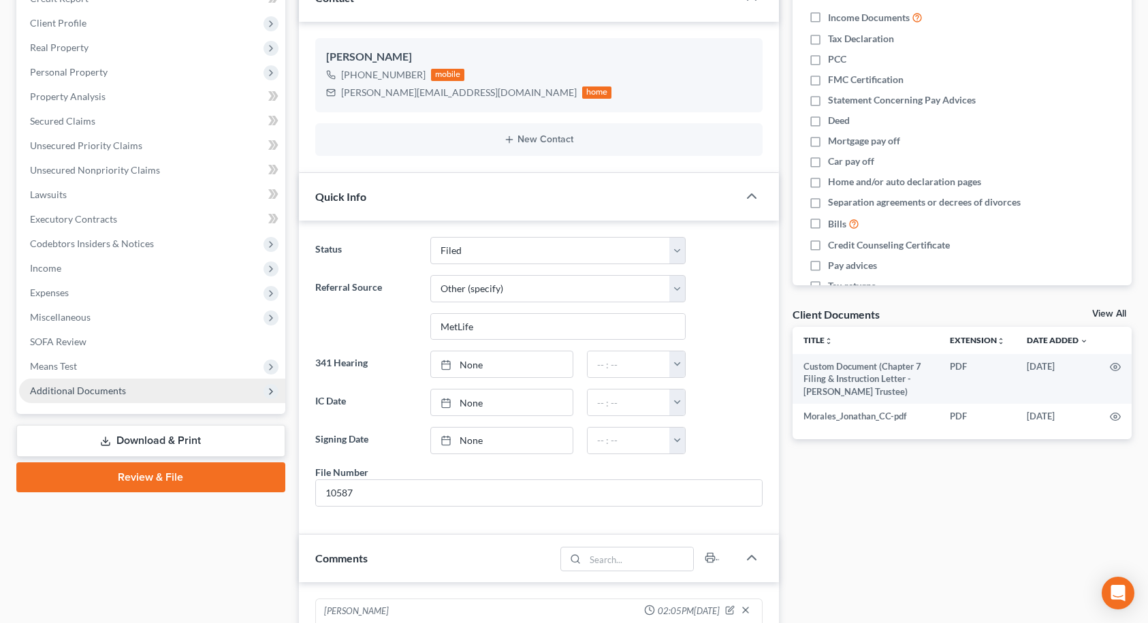
click at [152, 394] on span "Additional Documents" at bounding box center [152, 390] width 266 height 25
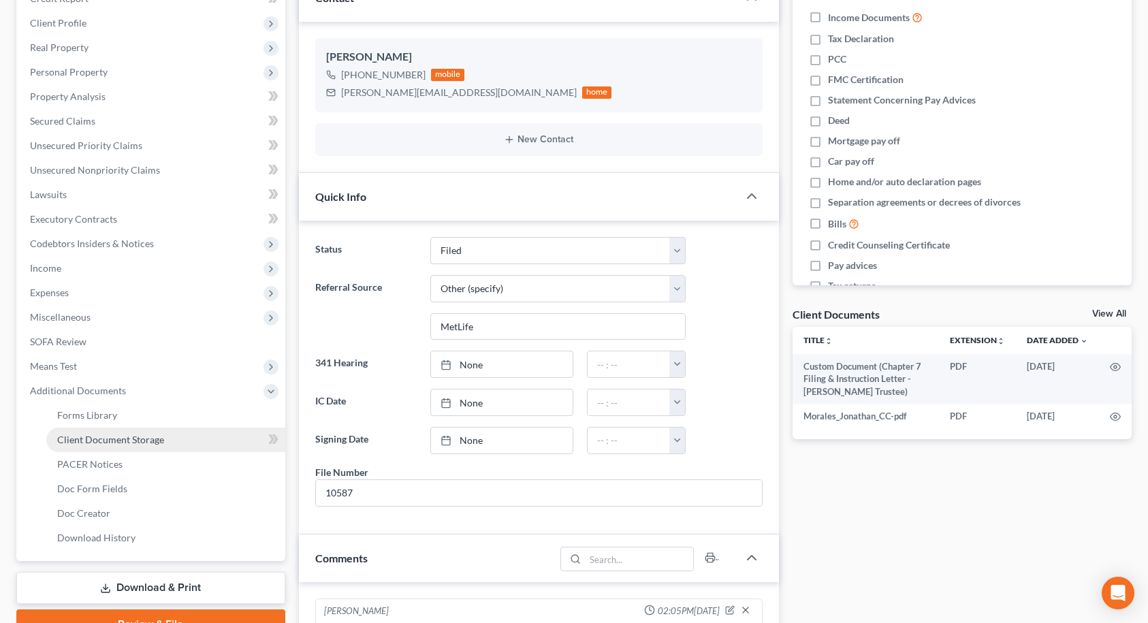
click at [142, 437] on span "Client Document Storage" at bounding box center [110, 440] width 107 height 12
select select "2"
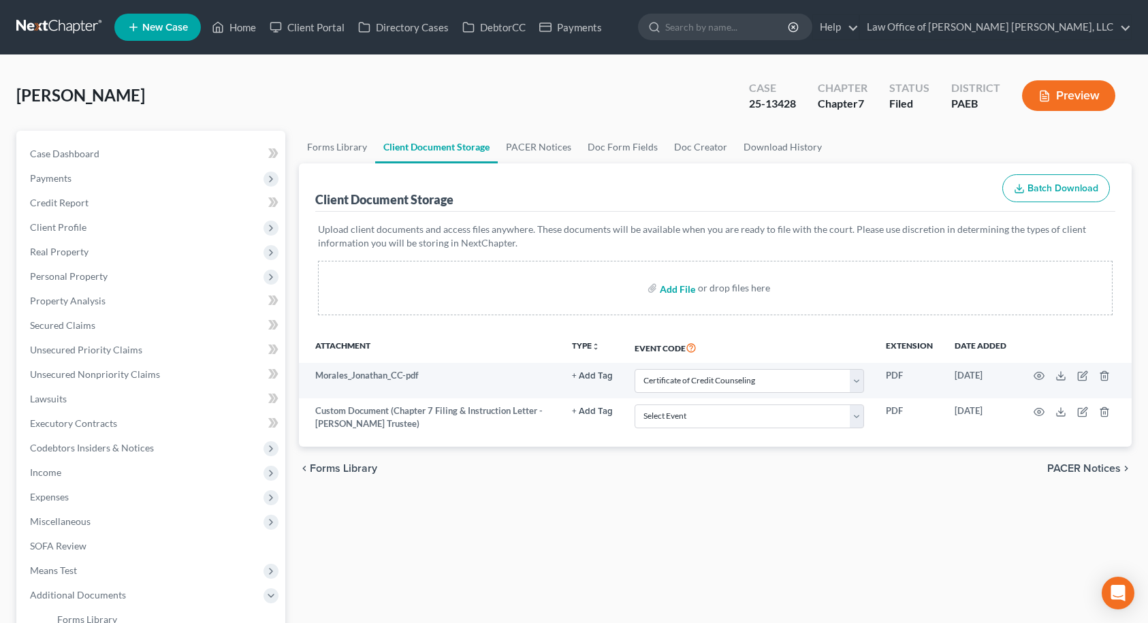
click at [685, 293] on input "file" at bounding box center [676, 288] width 33 height 25
type input "C:\fakepath\Morales_Jonathan_401k.pdf"
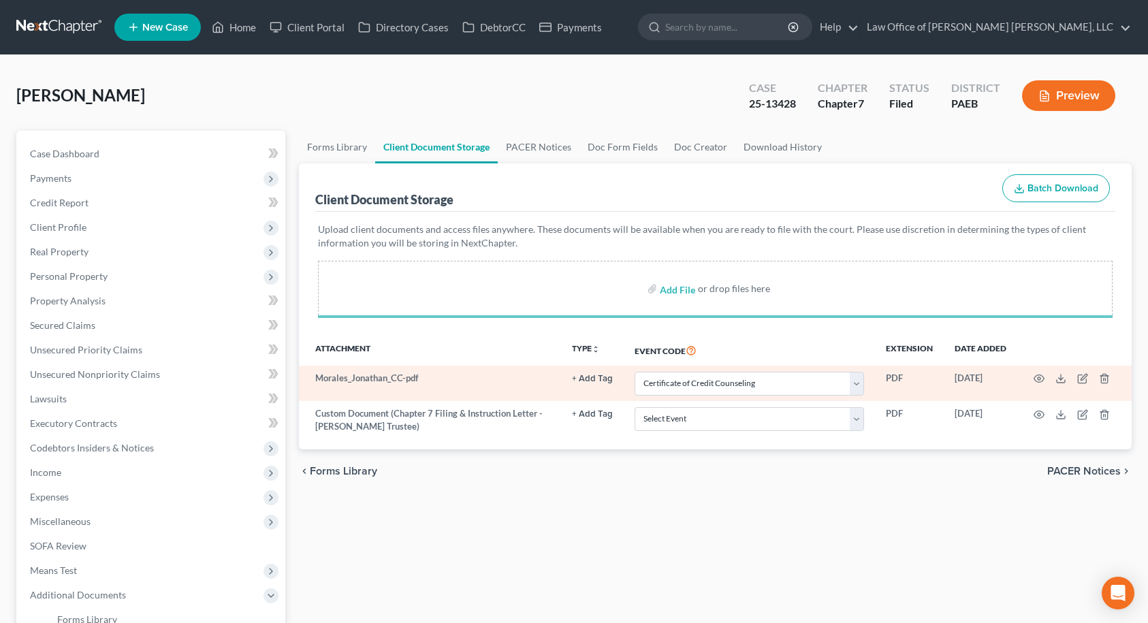
select select "2"
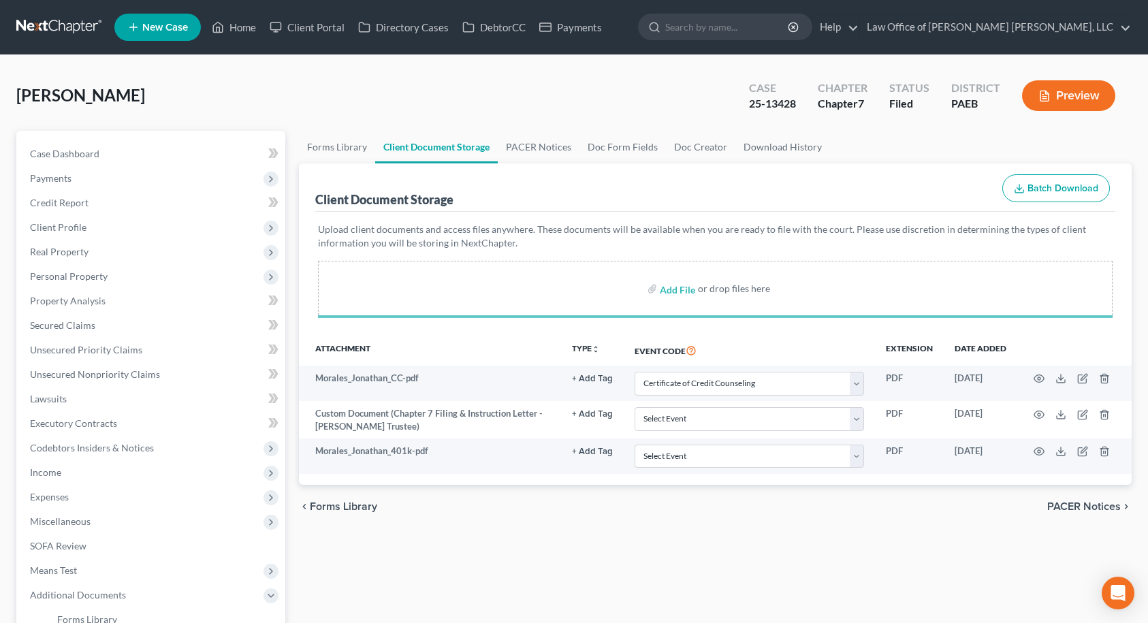
select select "2"
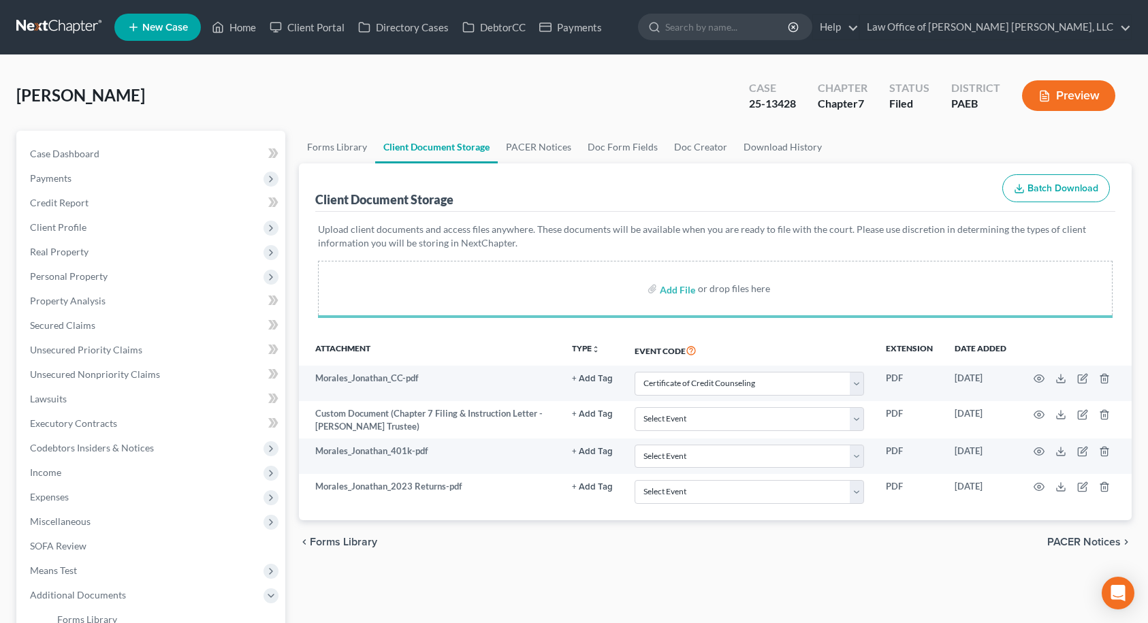
select select "2"
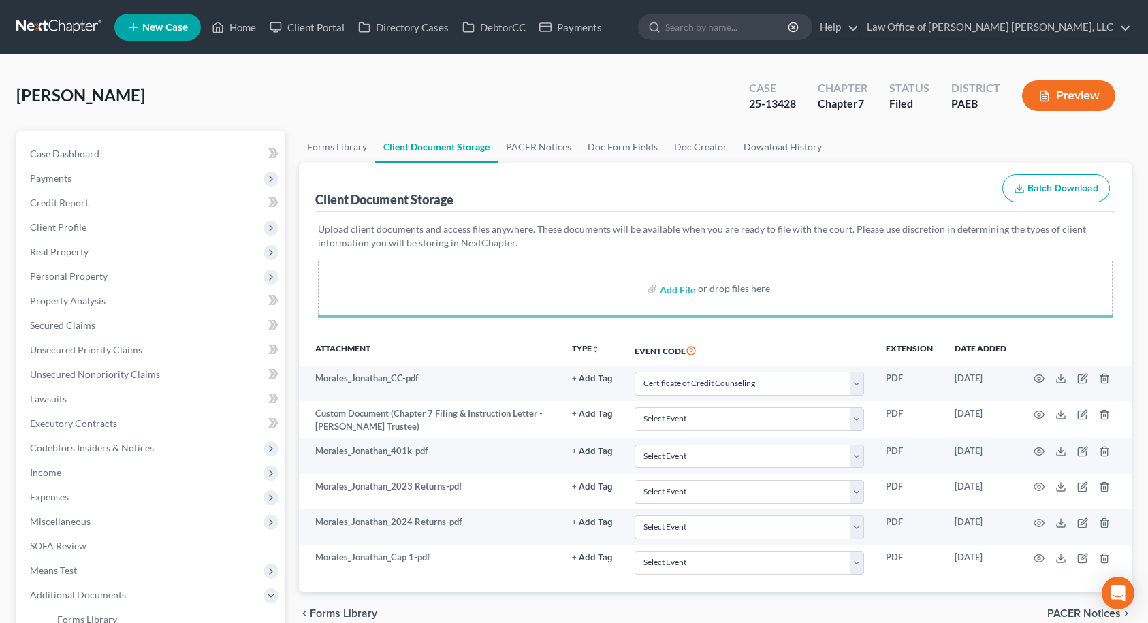
select select "2"
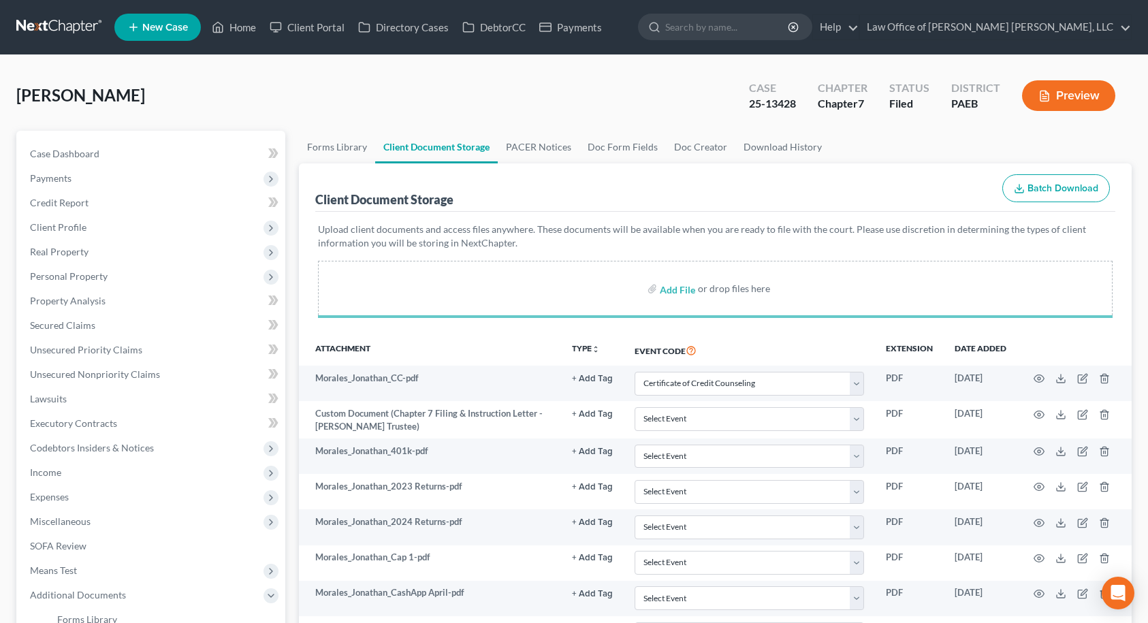
select select "2"
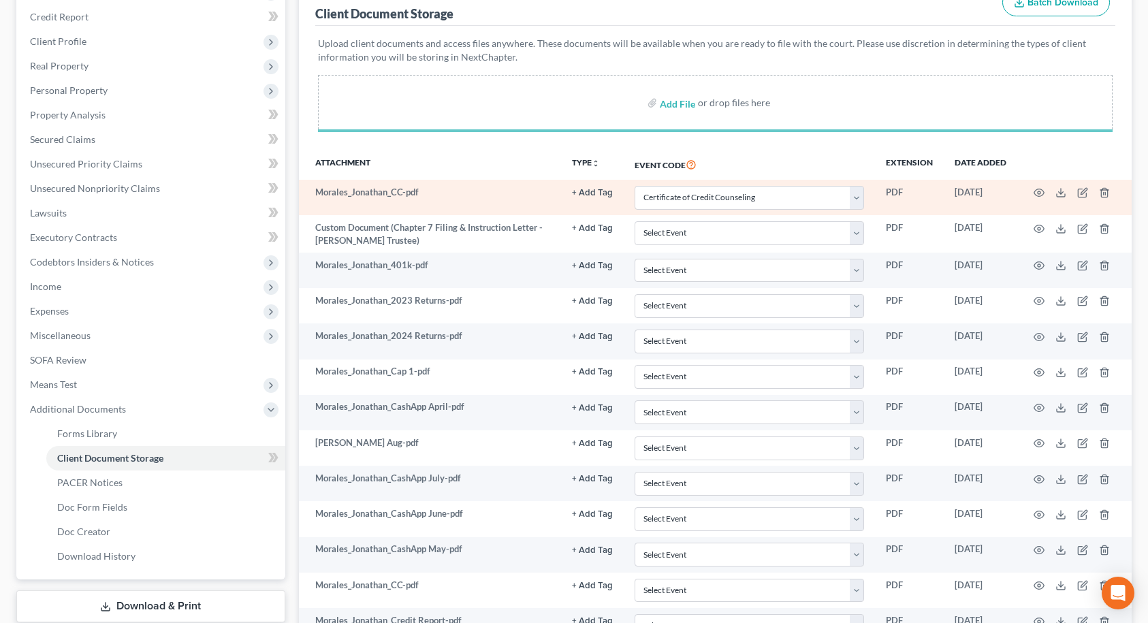
scroll to position [204, 0]
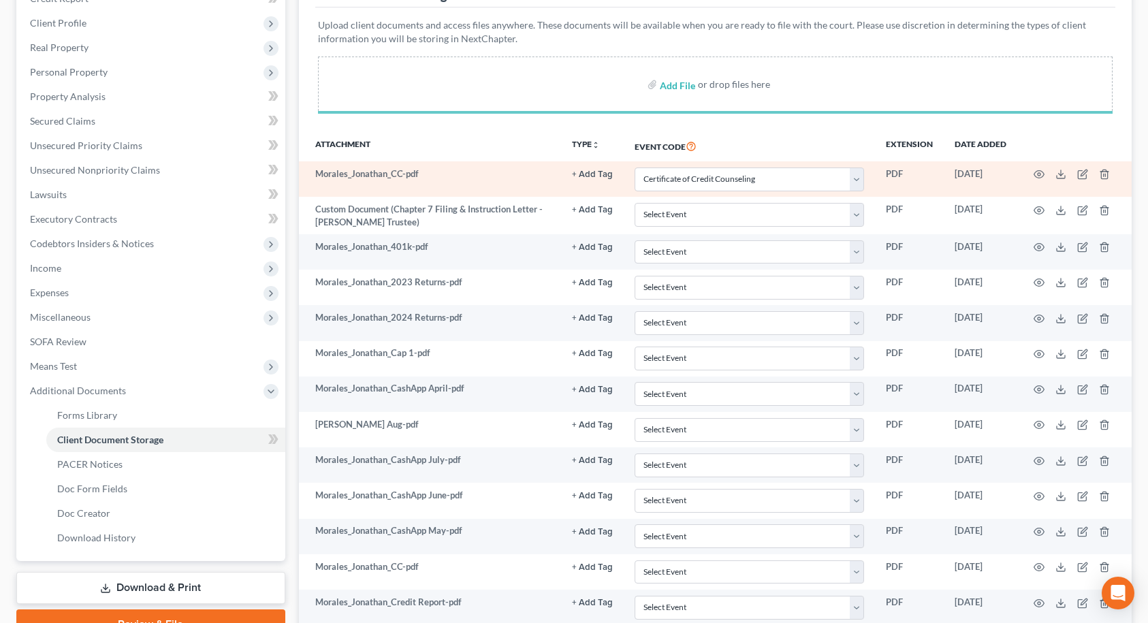
select select "2"
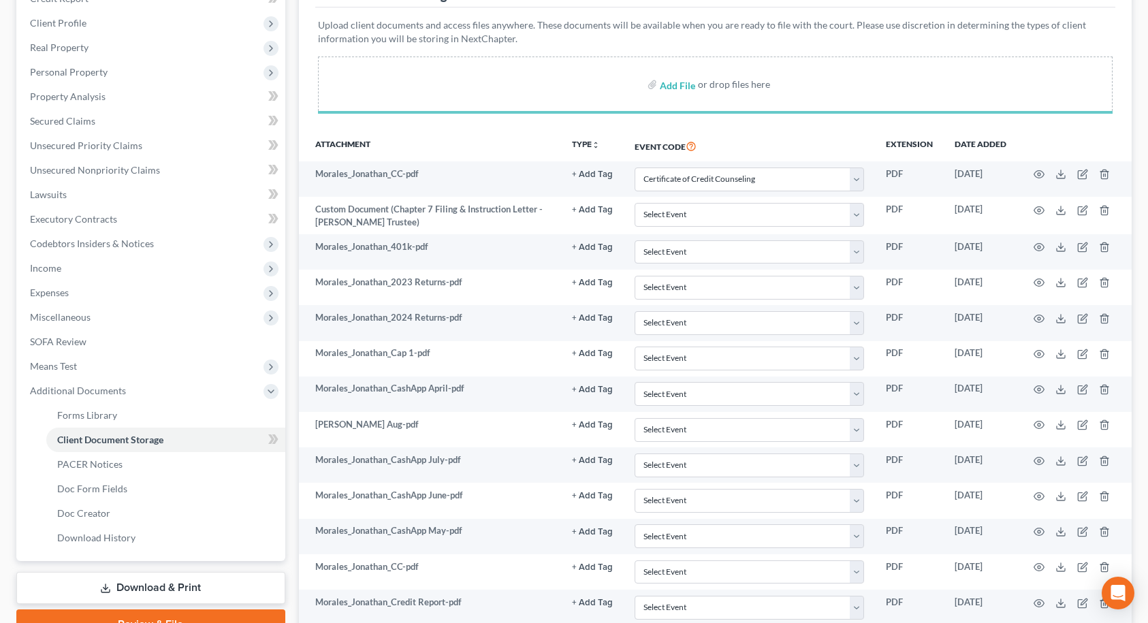
select select "2"
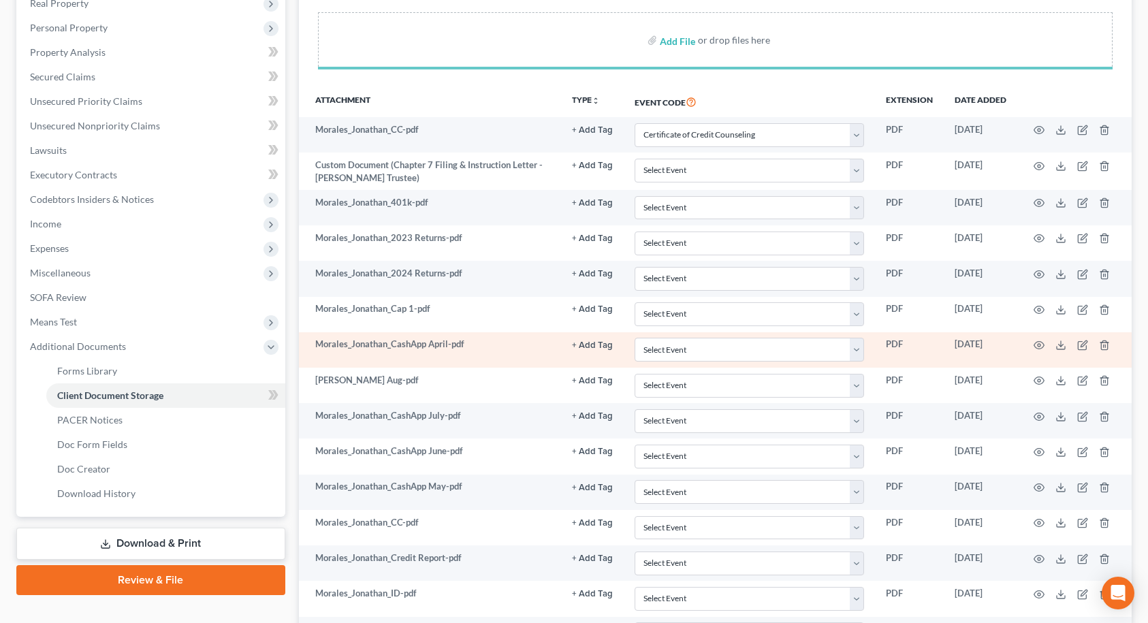
select select "2"
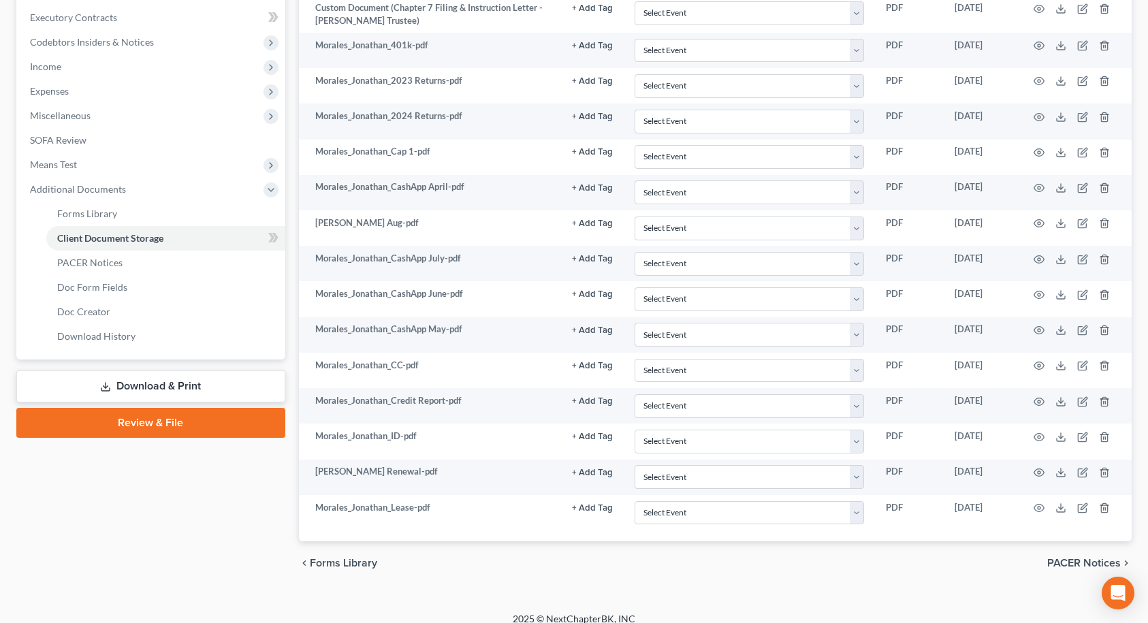
select select "2"
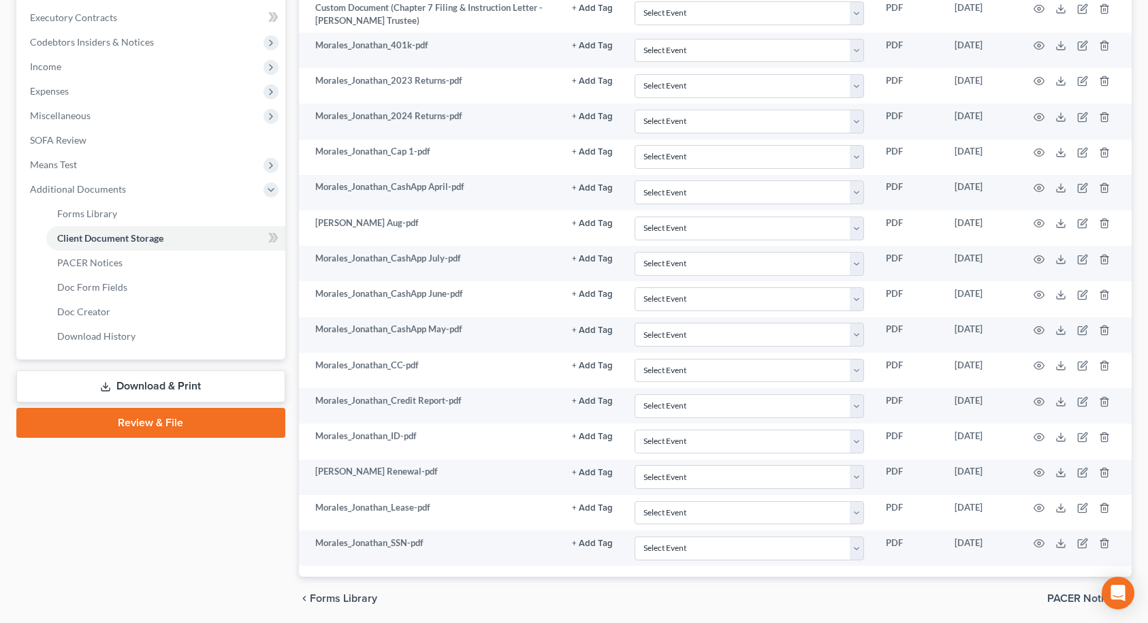
scroll to position [408, 0]
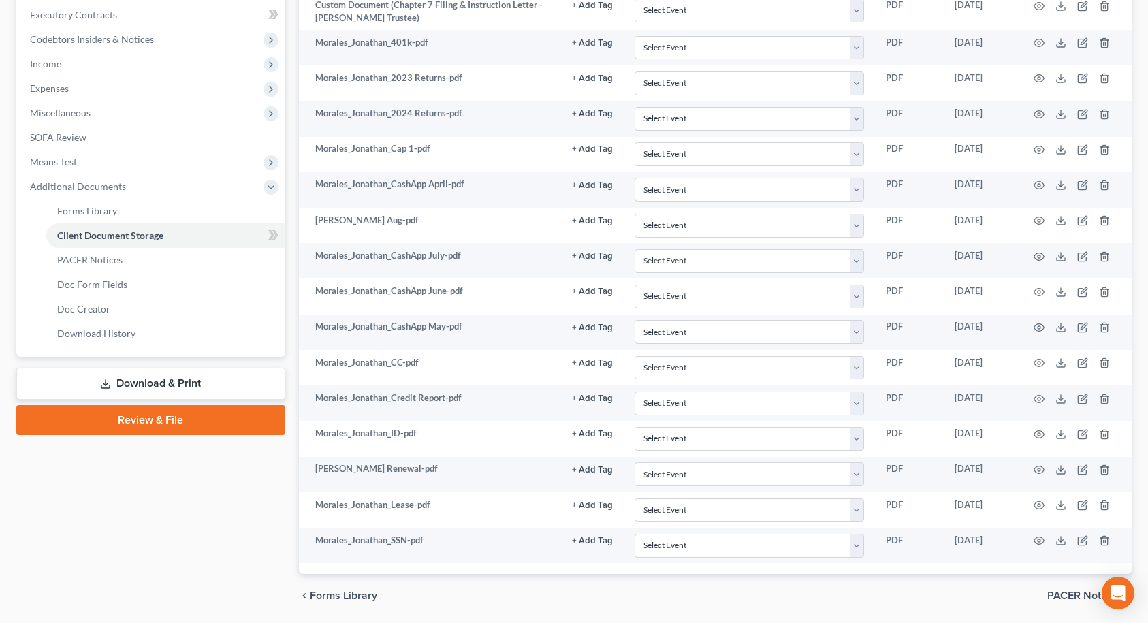
select select "2"
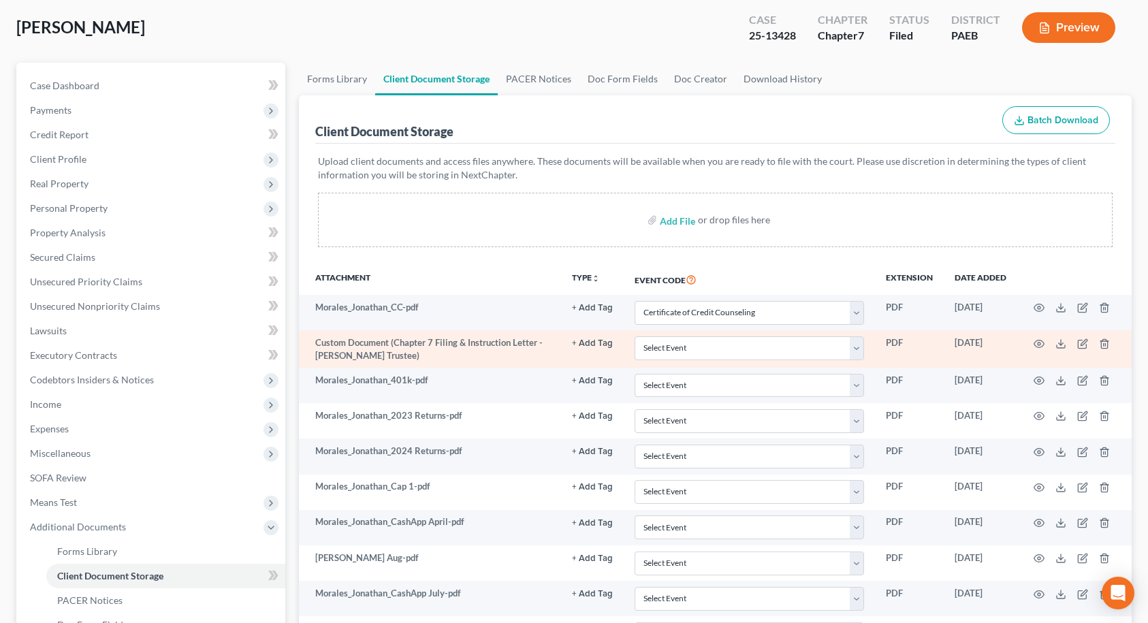
scroll to position [0, 0]
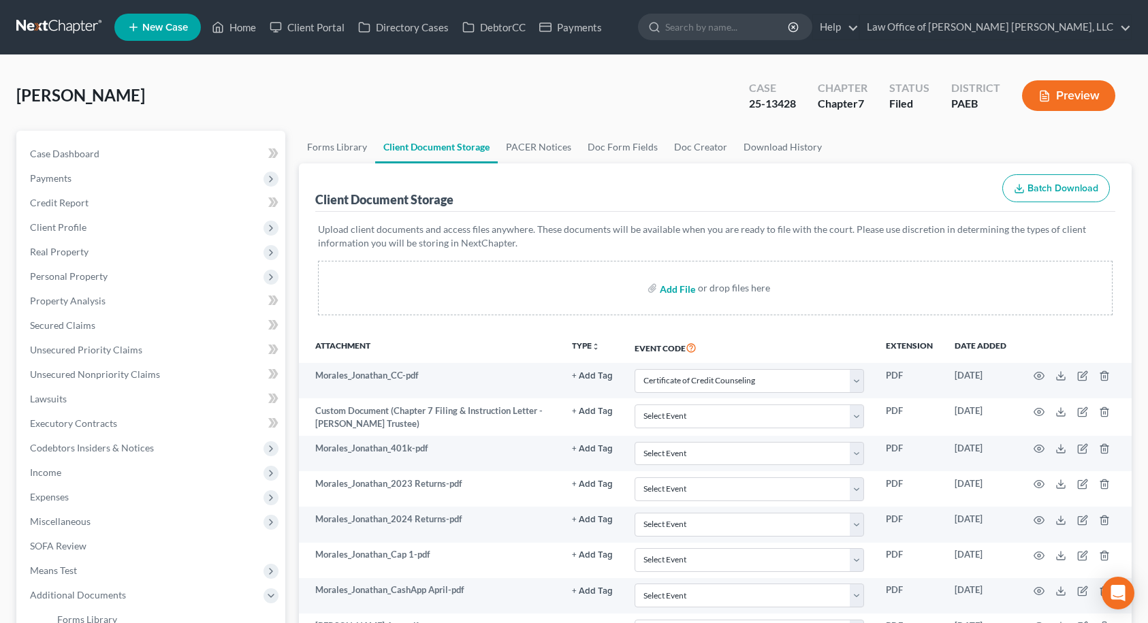
click at [682, 288] on input "file" at bounding box center [676, 288] width 33 height 25
type input "C:\fakepath\Morales_Jonathan_Cap [DATE]pdf"
select select "2"
click at [671, 286] on input "file" at bounding box center [676, 288] width 33 height 25
click at [238, 26] on link "Home" at bounding box center [234, 27] width 58 height 25
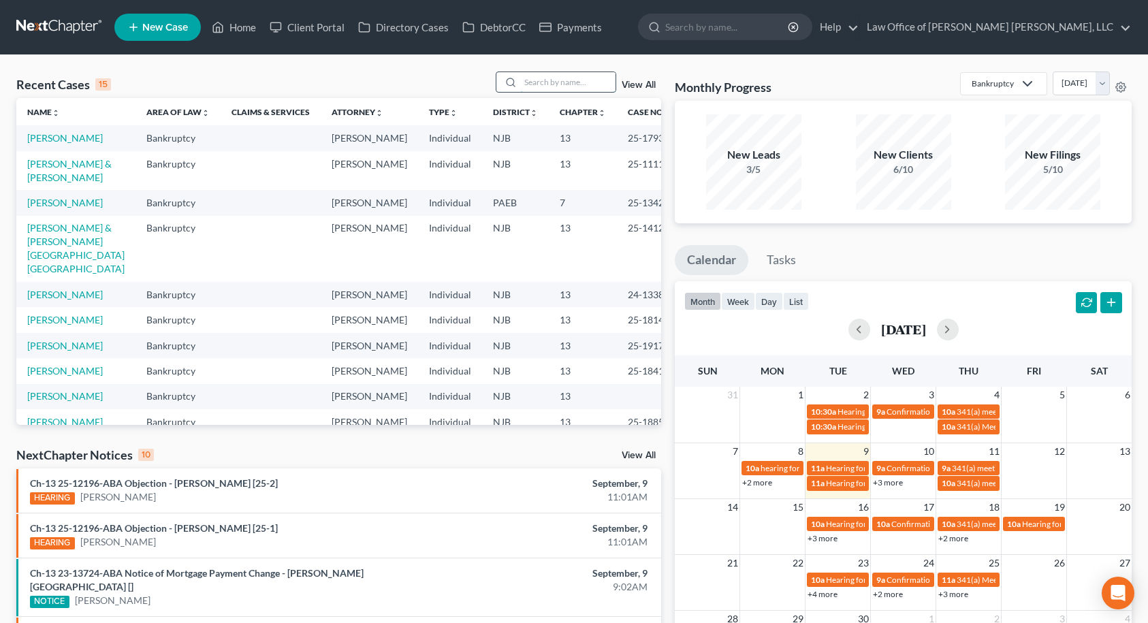
click at [537, 80] on input "search" at bounding box center [567, 82] width 95 height 20
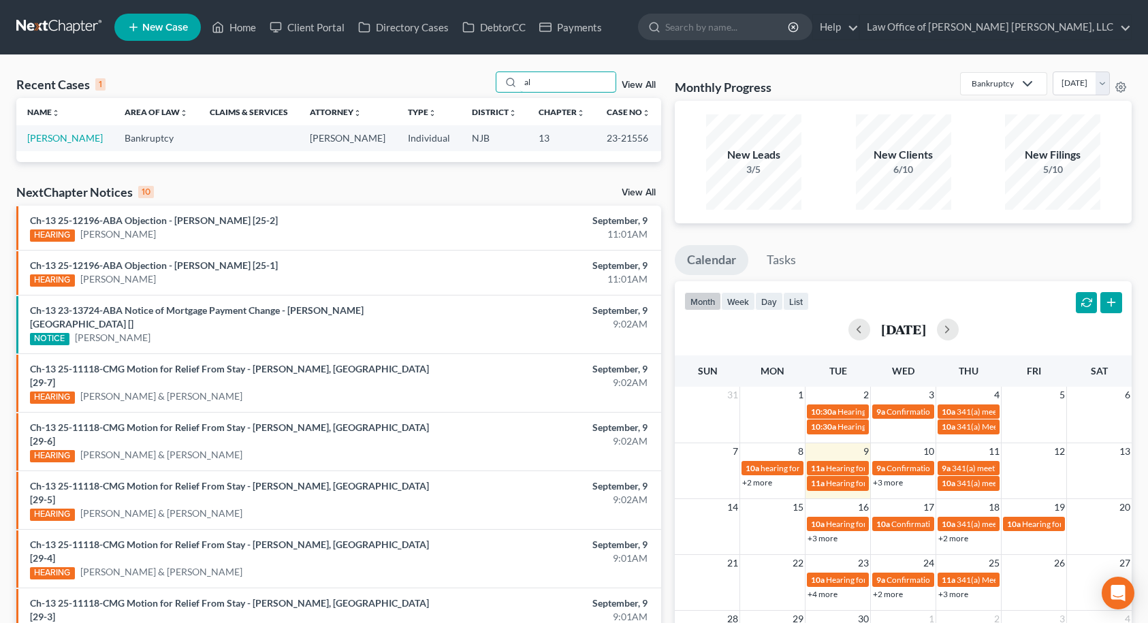
type input "a"
type input "[PERSON_NAME]"
click at [71, 140] on link "[PERSON_NAME]" at bounding box center [65, 138] width 76 height 12
select select "10"
select select "6"
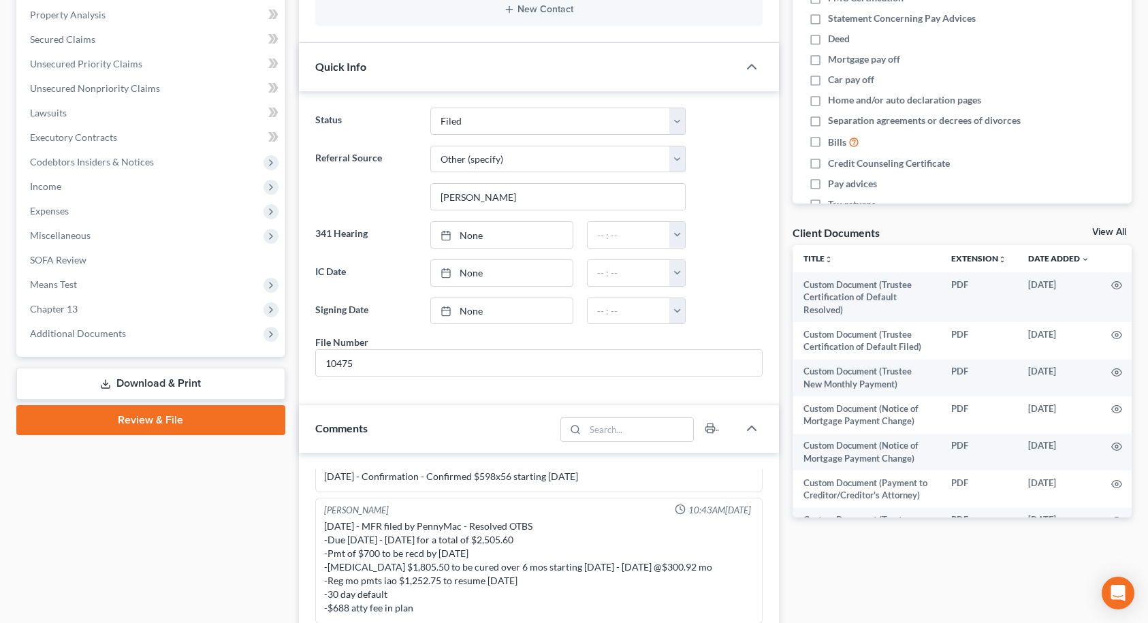
scroll to position [204, 0]
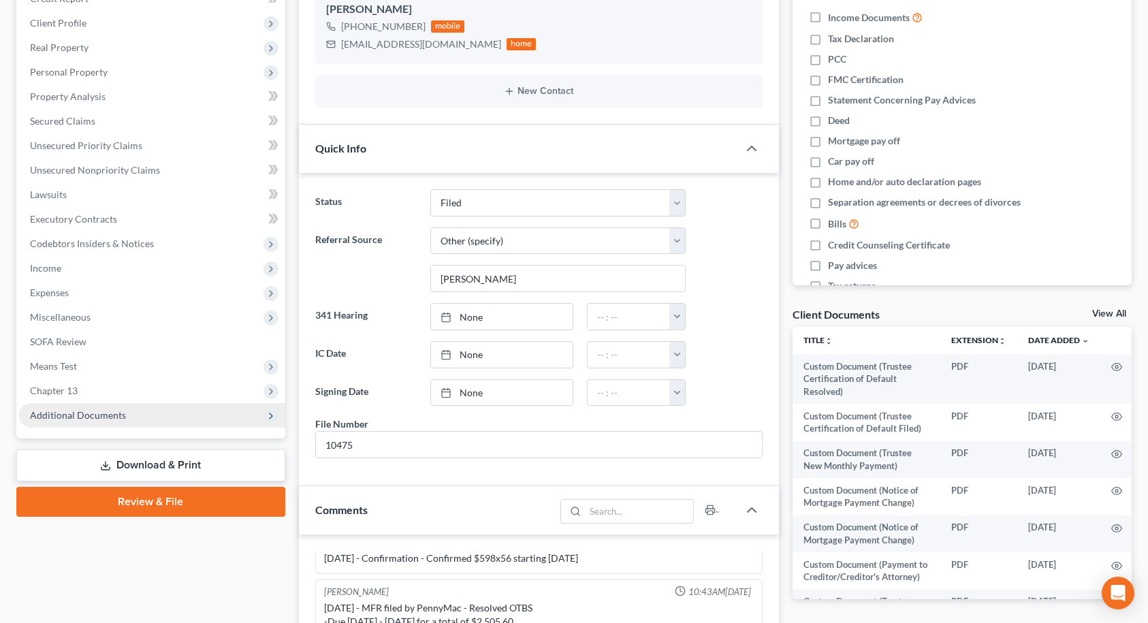
click at [125, 415] on span "Additional Documents" at bounding box center [152, 415] width 266 height 25
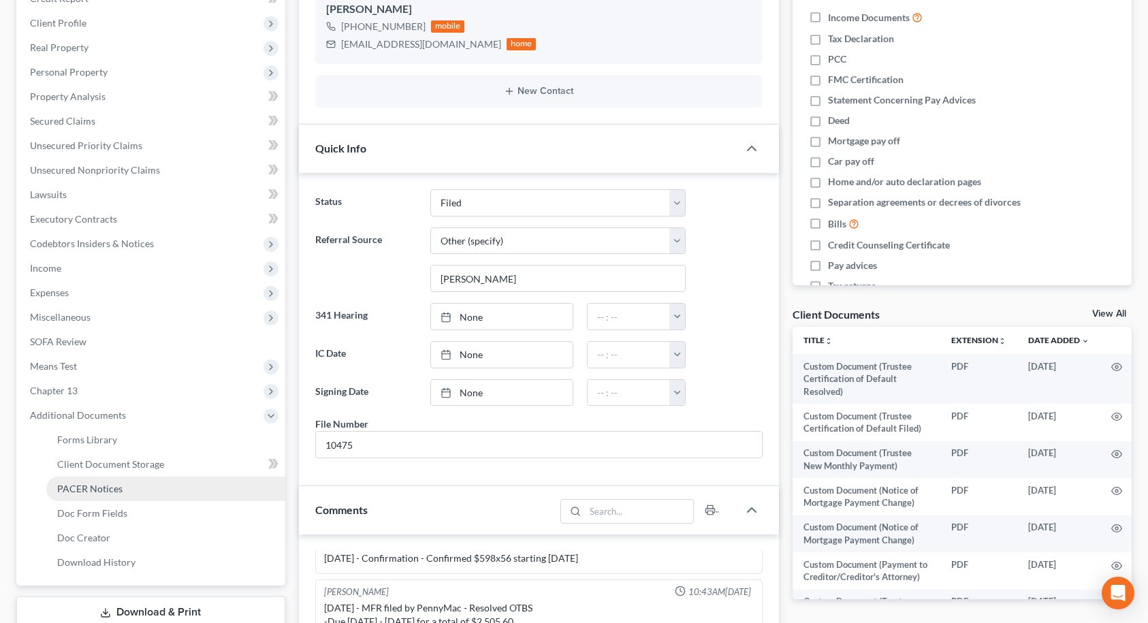
click at [103, 489] on span "PACER Notices" at bounding box center [89, 489] width 65 height 12
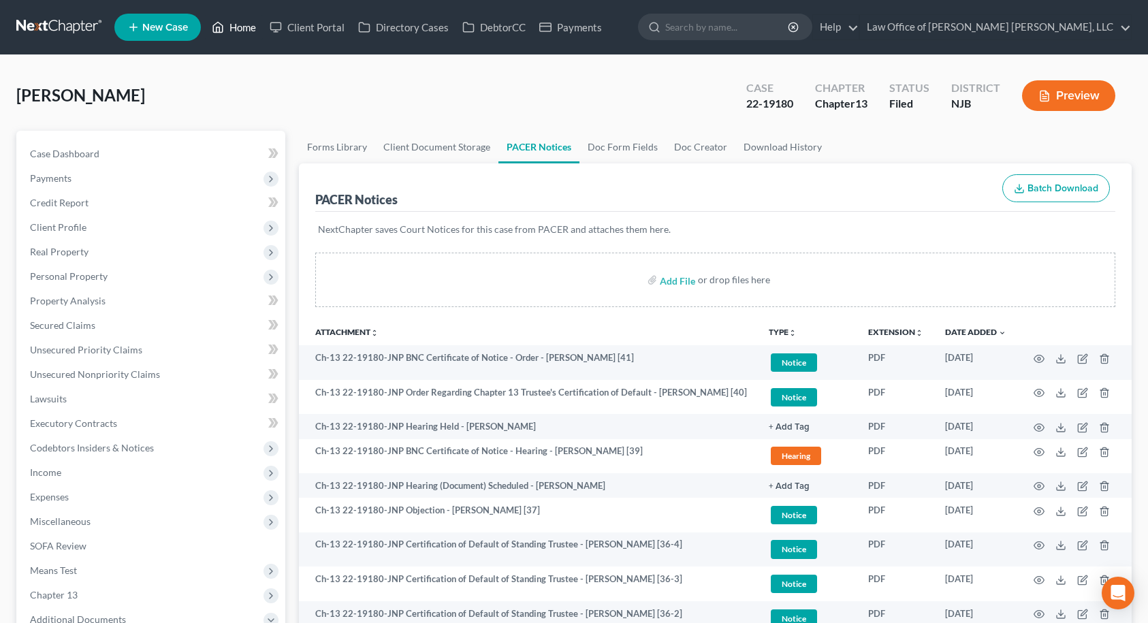
click at [234, 27] on link "Home" at bounding box center [234, 27] width 58 height 25
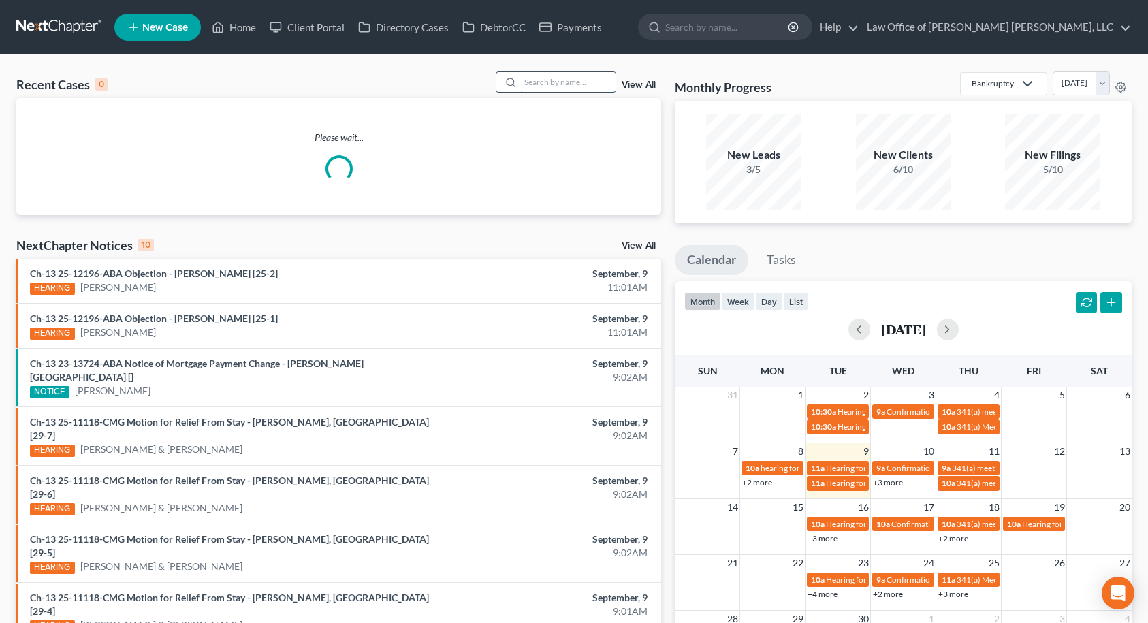
click at [563, 85] on input "search" at bounding box center [567, 82] width 95 height 20
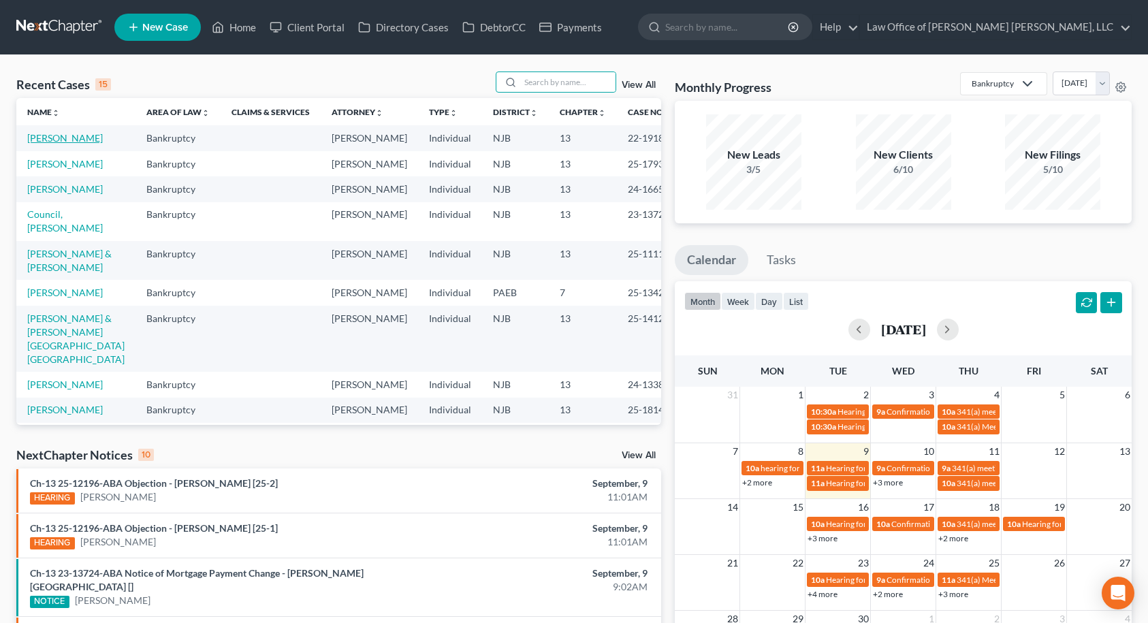
click at [73, 143] on link "[PERSON_NAME]" at bounding box center [65, 138] width 76 height 12
select select "10"
select select "6"
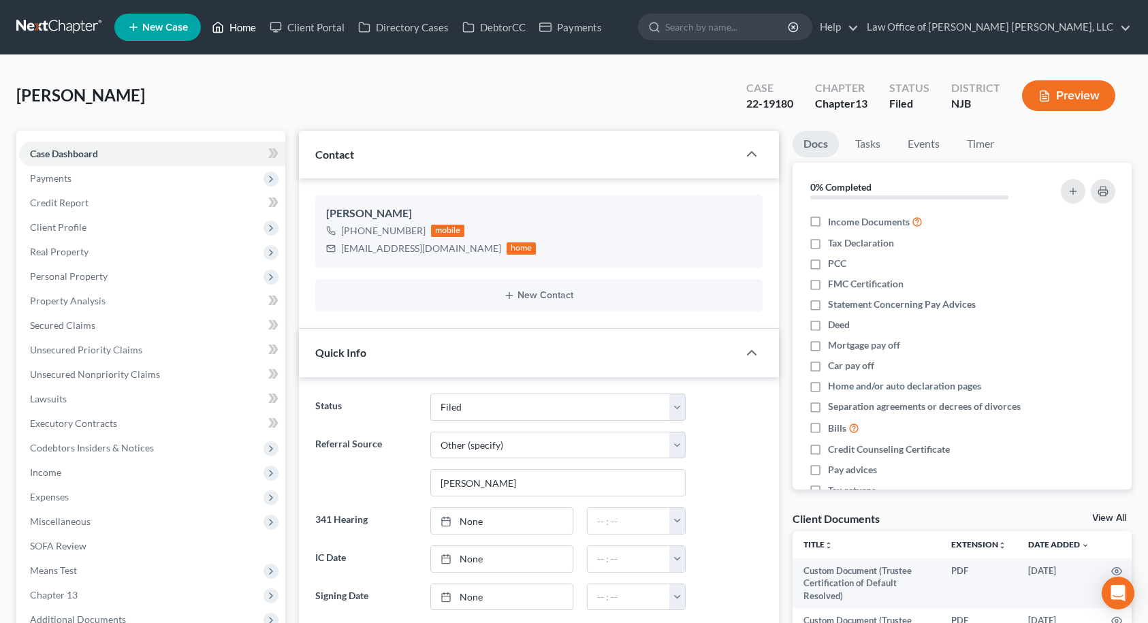
click at [251, 22] on link "Home" at bounding box center [234, 27] width 58 height 25
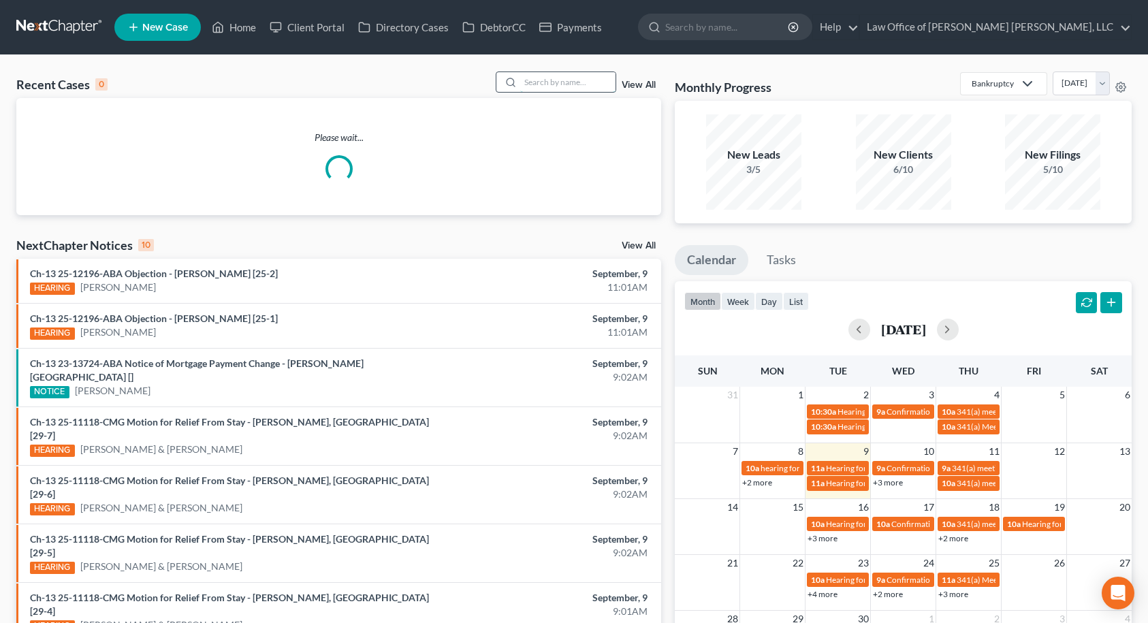
click at [555, 78] on input "search" at bounding box center [567, 82] width 95 height 20
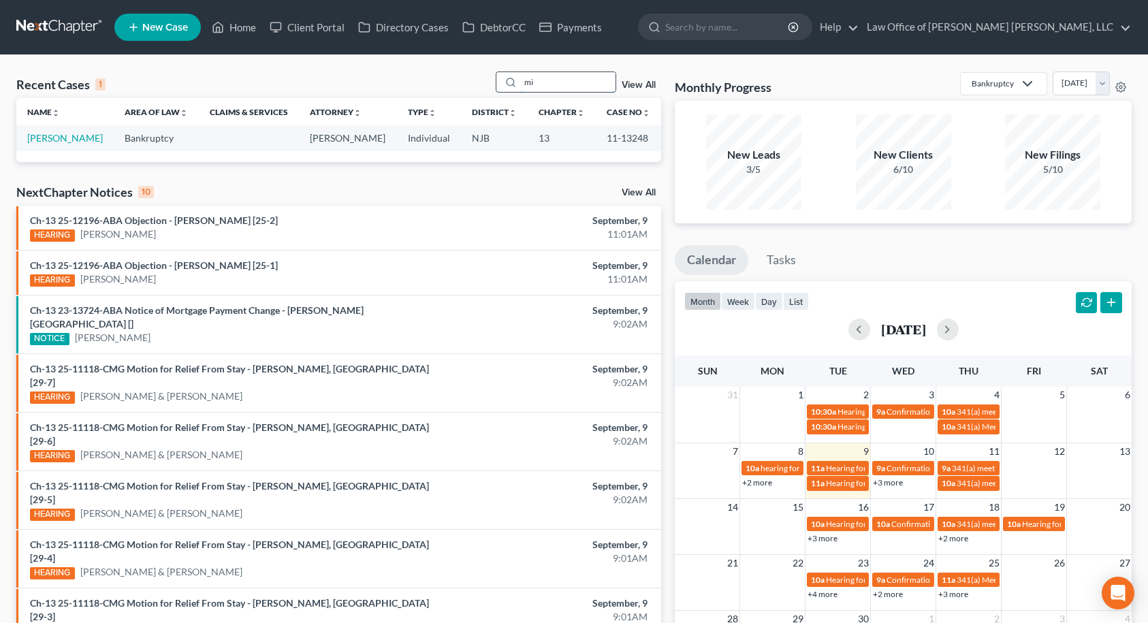
type input "m"
